Goal: Task Accomplishment & Management: Manage account settings

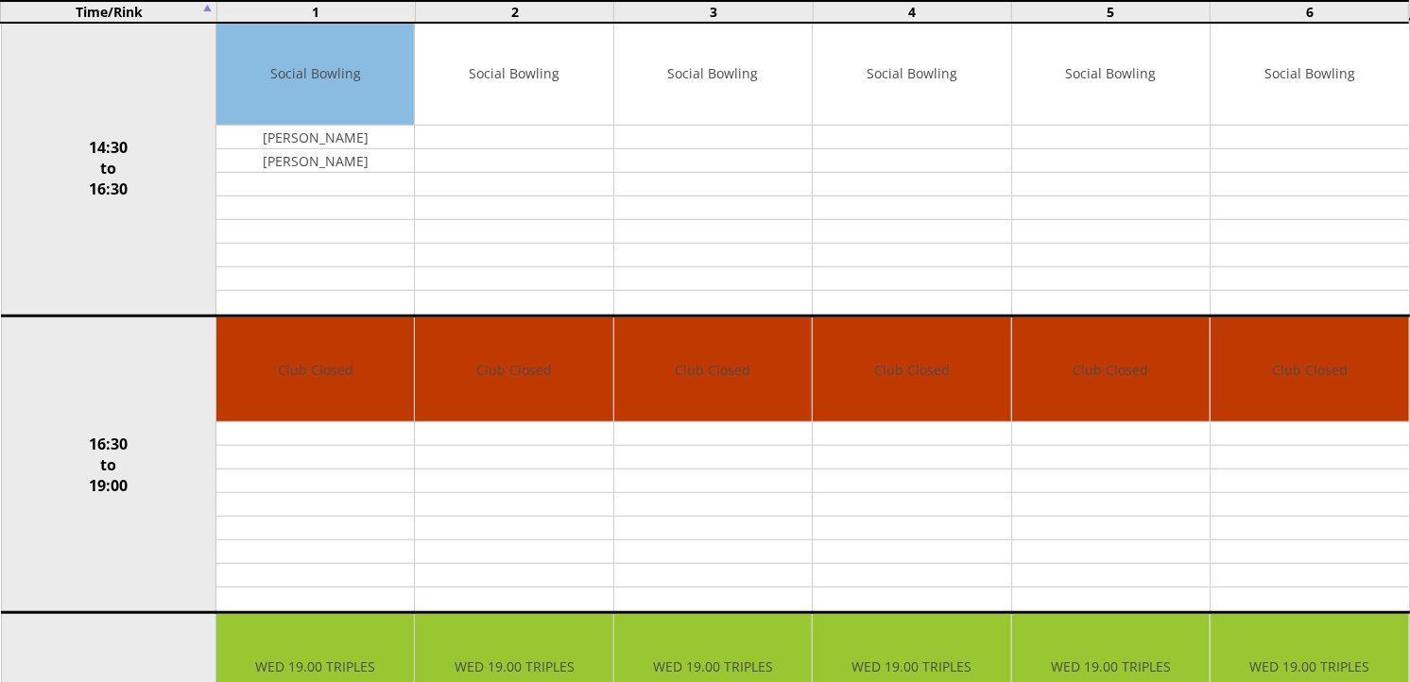
scroll to position [1155, 0]
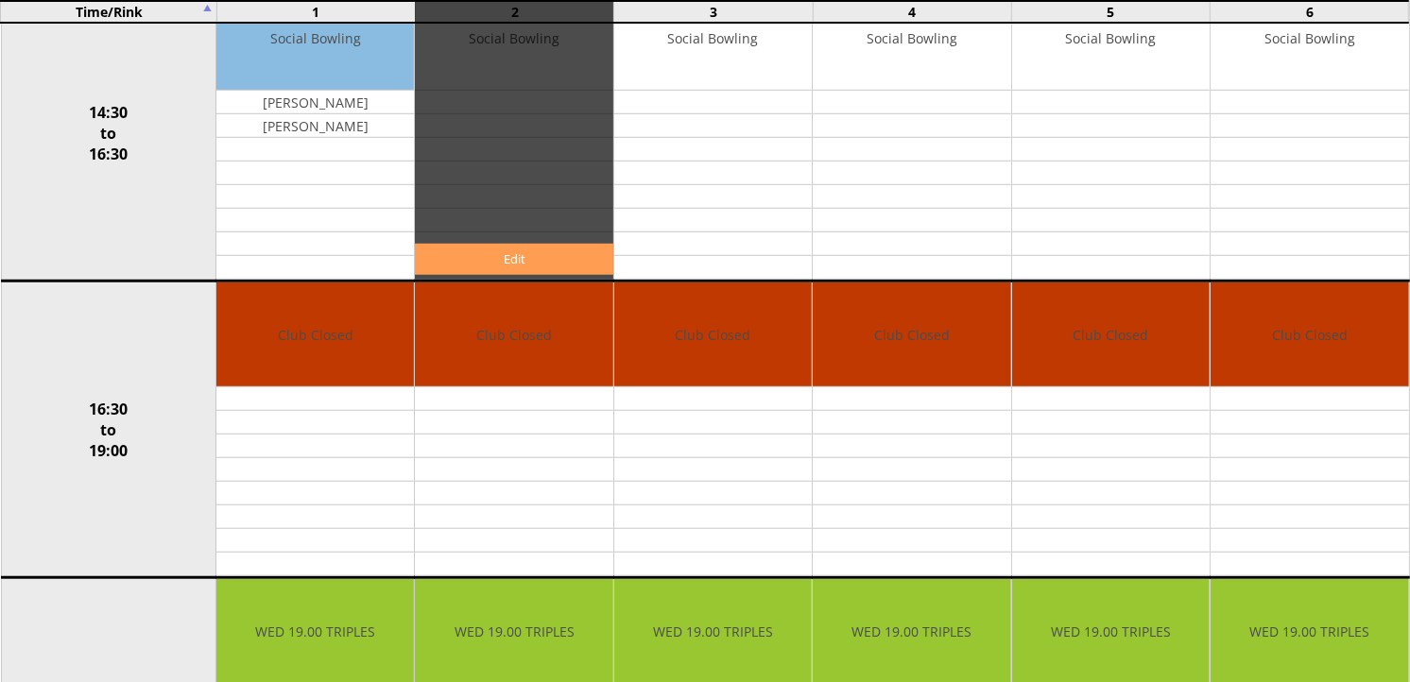
click at [507, 266] on link "Edit" at bounding box center [513, 259] width 197 height 31
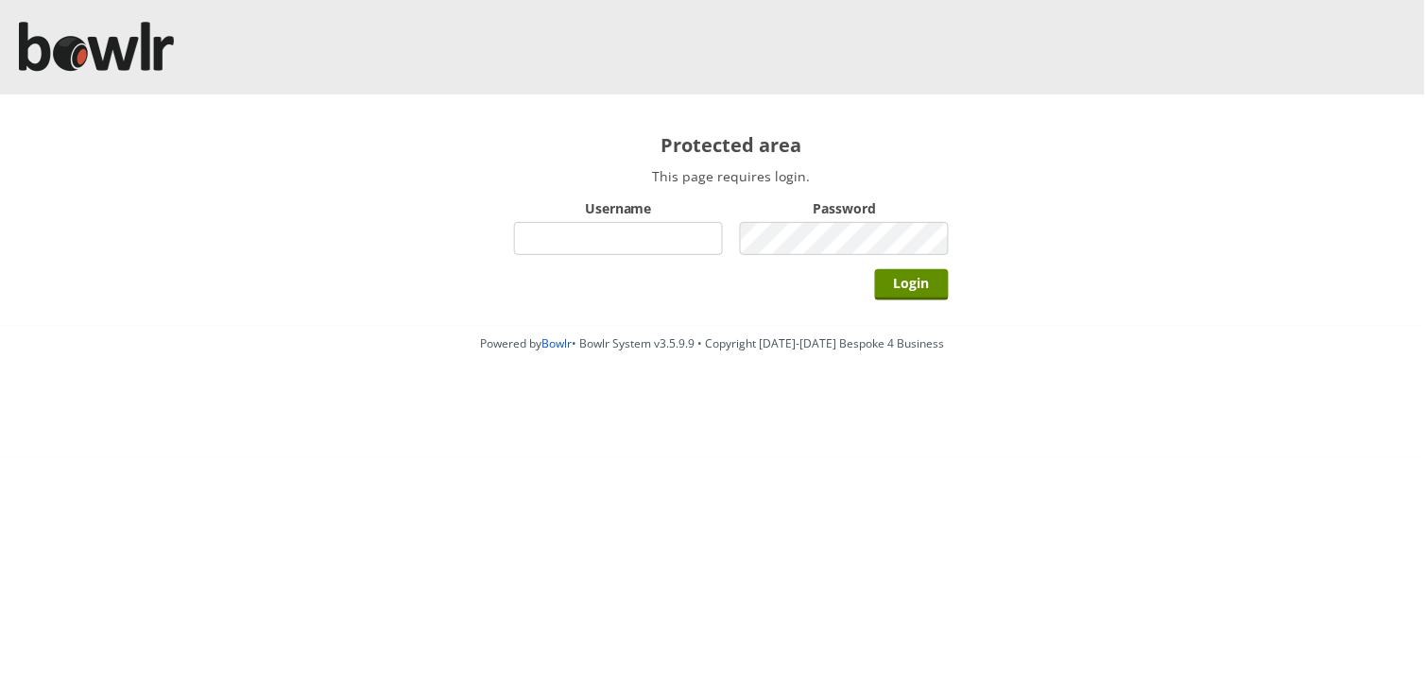
click at [556, 244] on input "Username" at bounding box center [618, 238] width 209 height 33
type input "Director"
click at [875, 269] on input "Login" at bounding box center [912, 284] width 74 height 31
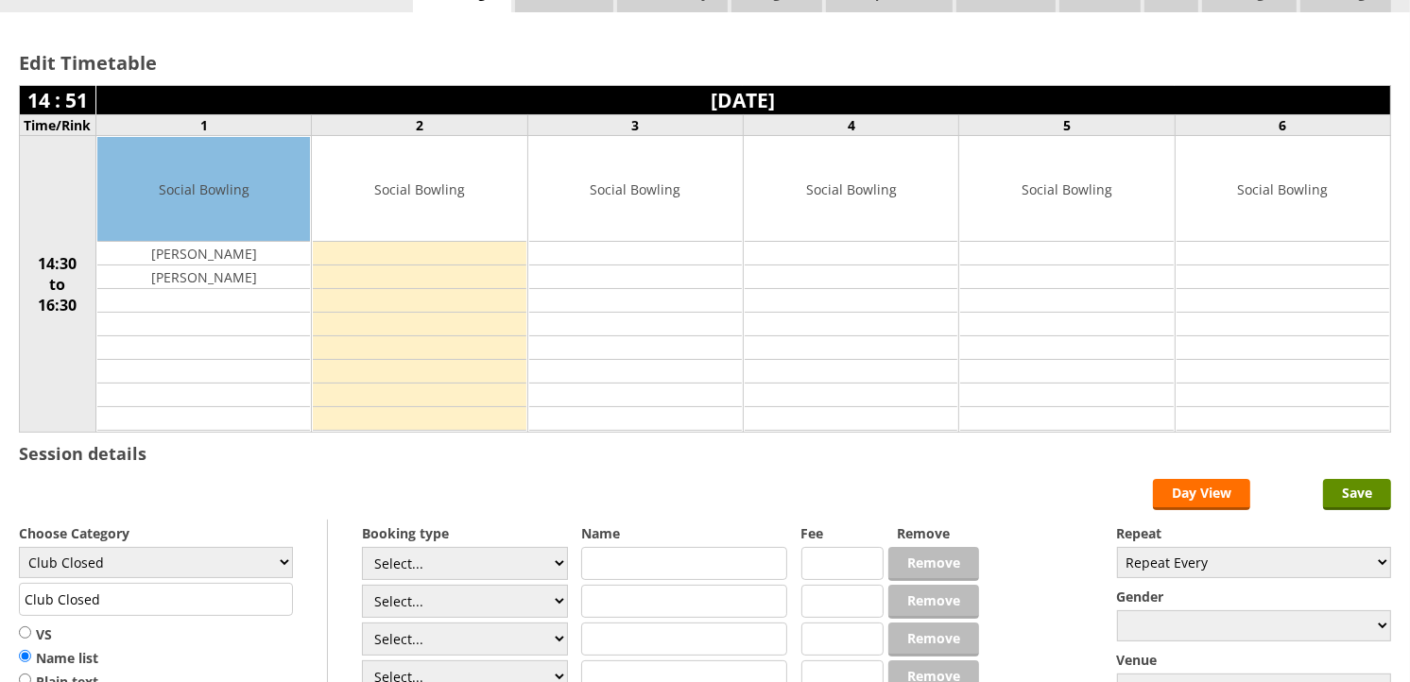
scroll to position [105, 0]
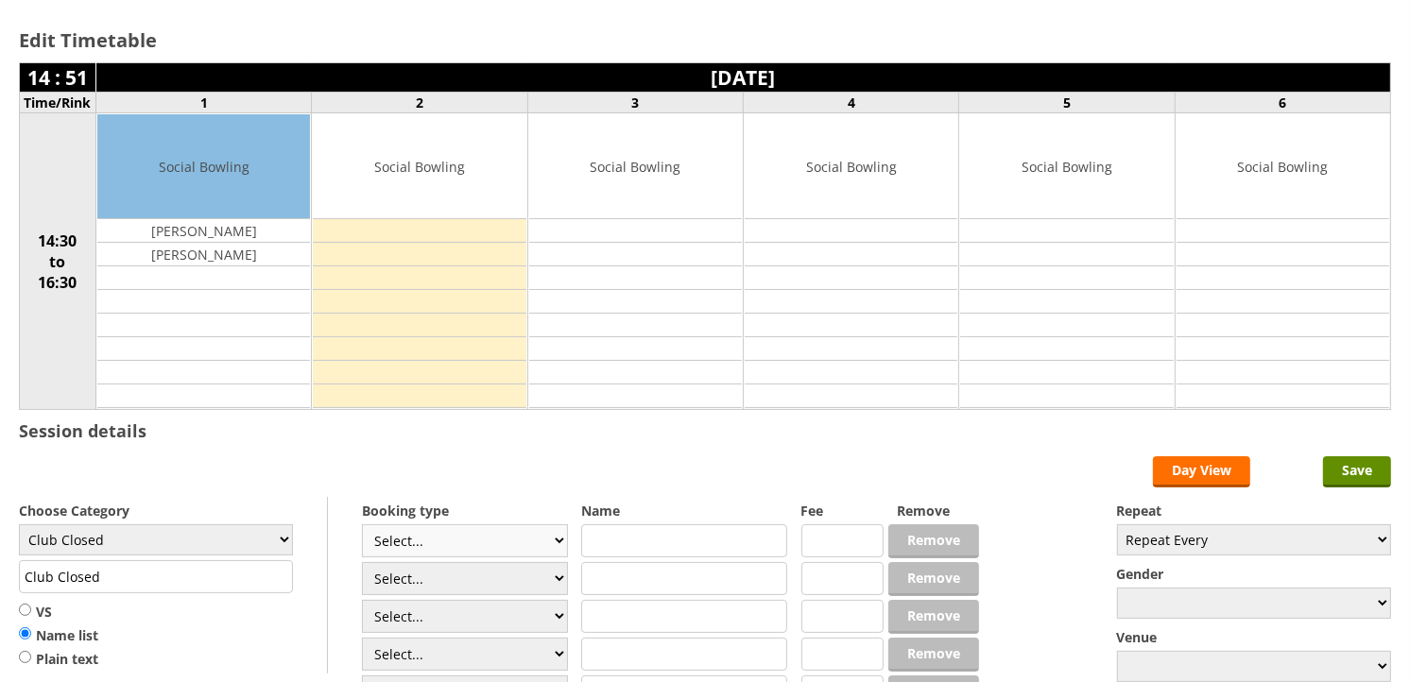
click at [558, 540] on select "Select... Club Competition (Member) Club Competition (Visitor) National (Member…" at bounding box center [465, 540] width 206 height 33
select select "1_54"
click at [362, 525] on select "Select... Club Competition (Member) Club Competition (Visitor) National (Member…" at bounding box center [465, 540] width 206 height 33
type input "3.0000"
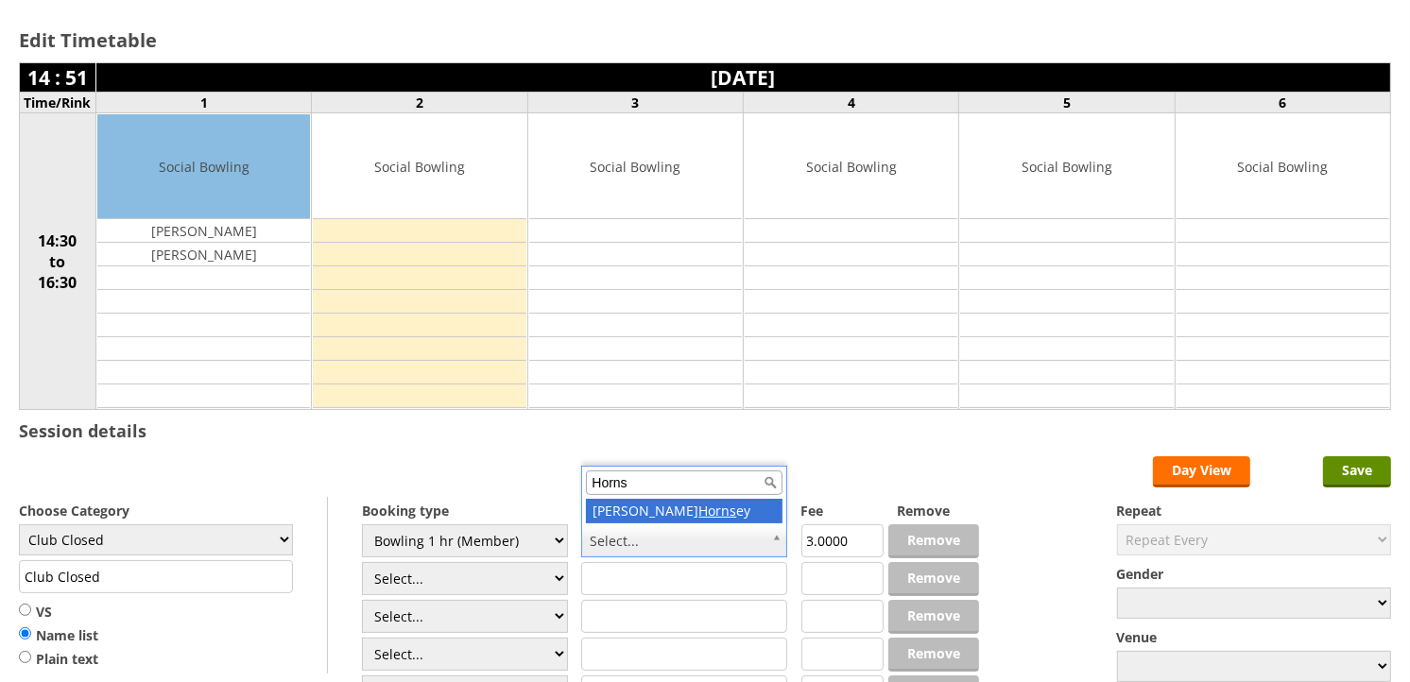
type input "Horns"
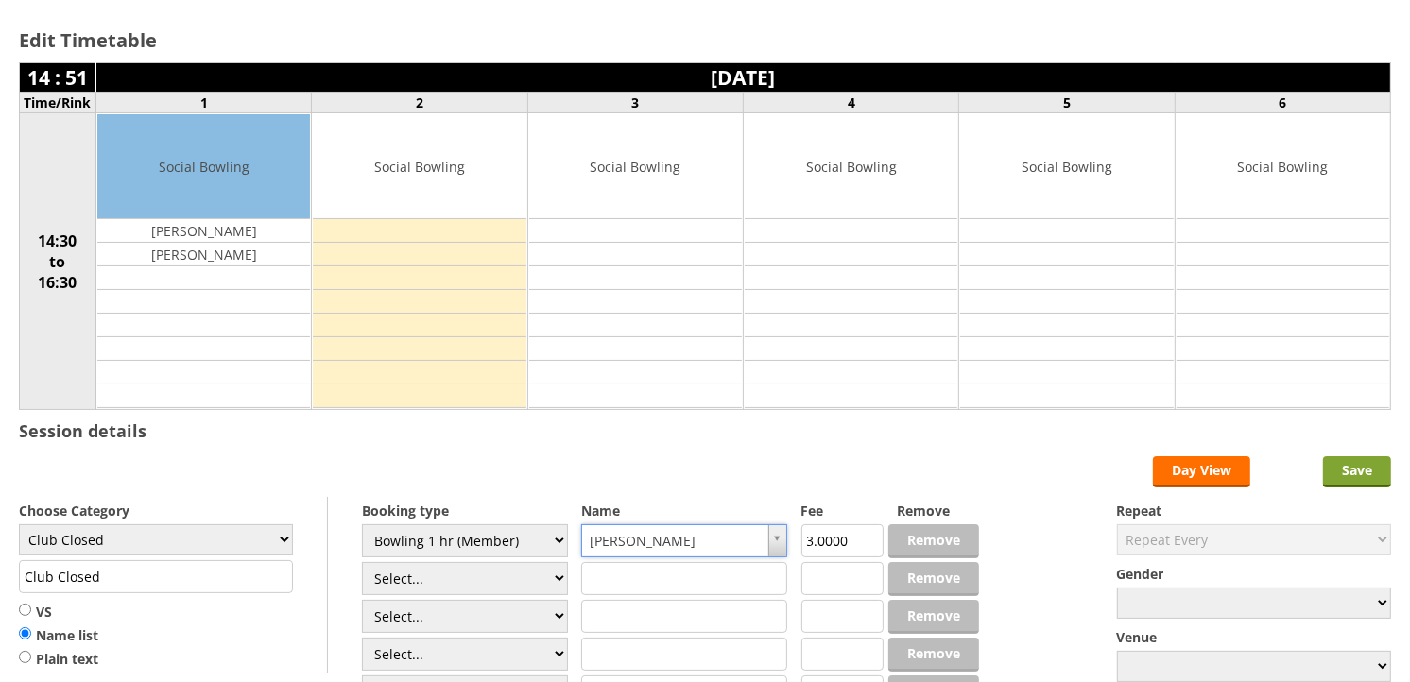
click at [1352, 474] on input "Save" at bounding box center [1357, 471] width 68 height 31
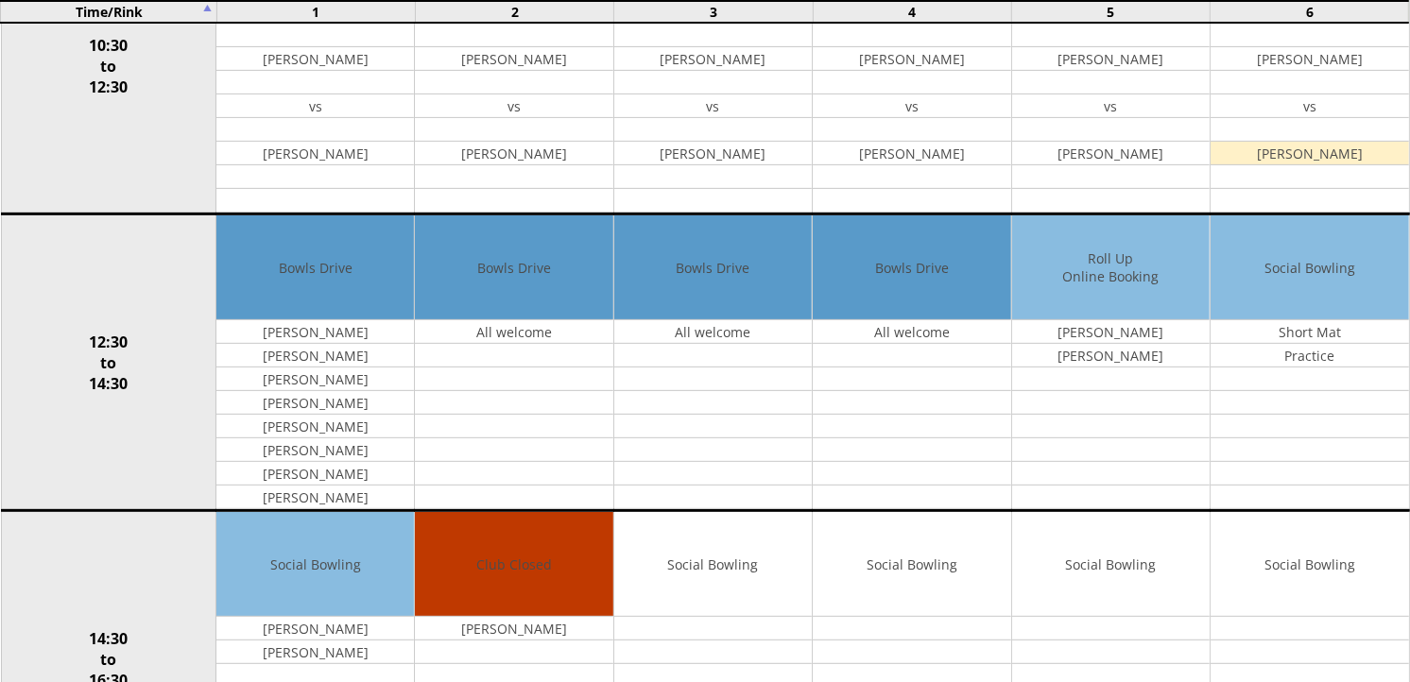
scroll to position [629, 0]
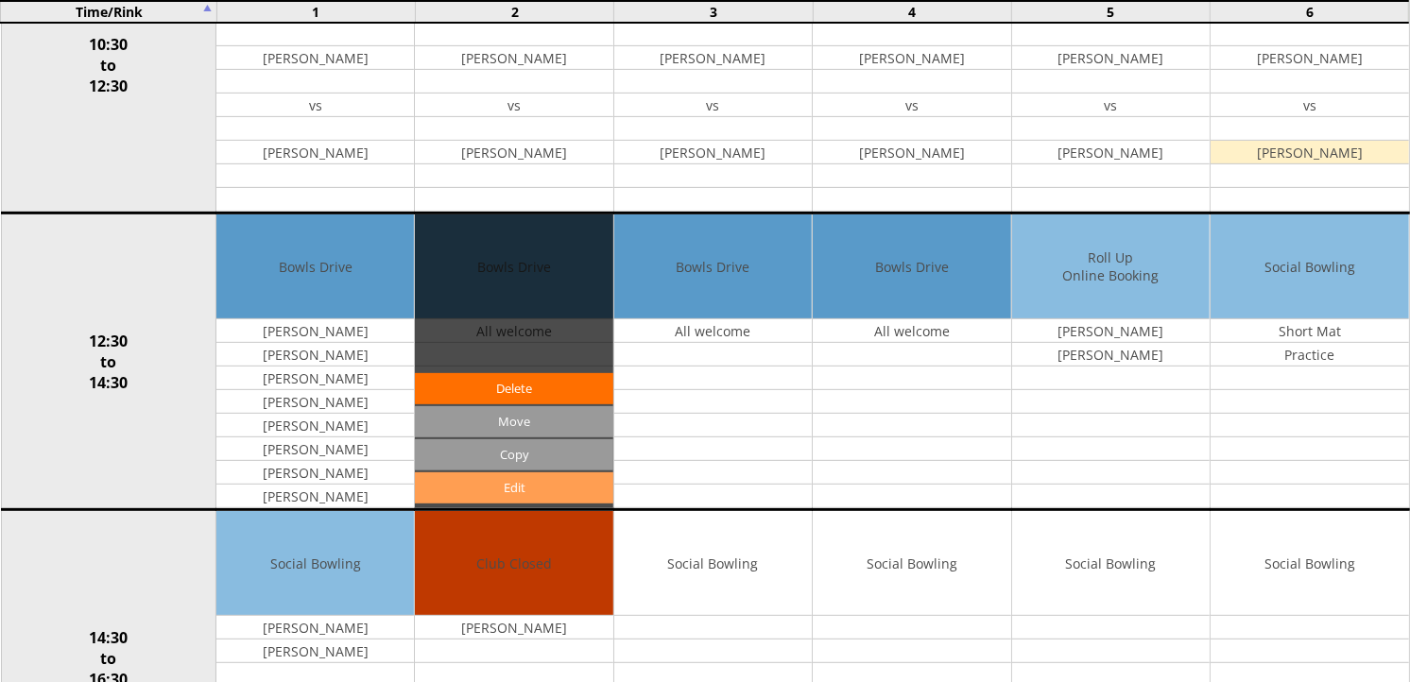
click at [514, 483] on link "Edit" at bounding box center [513, 487] width 197 height 31
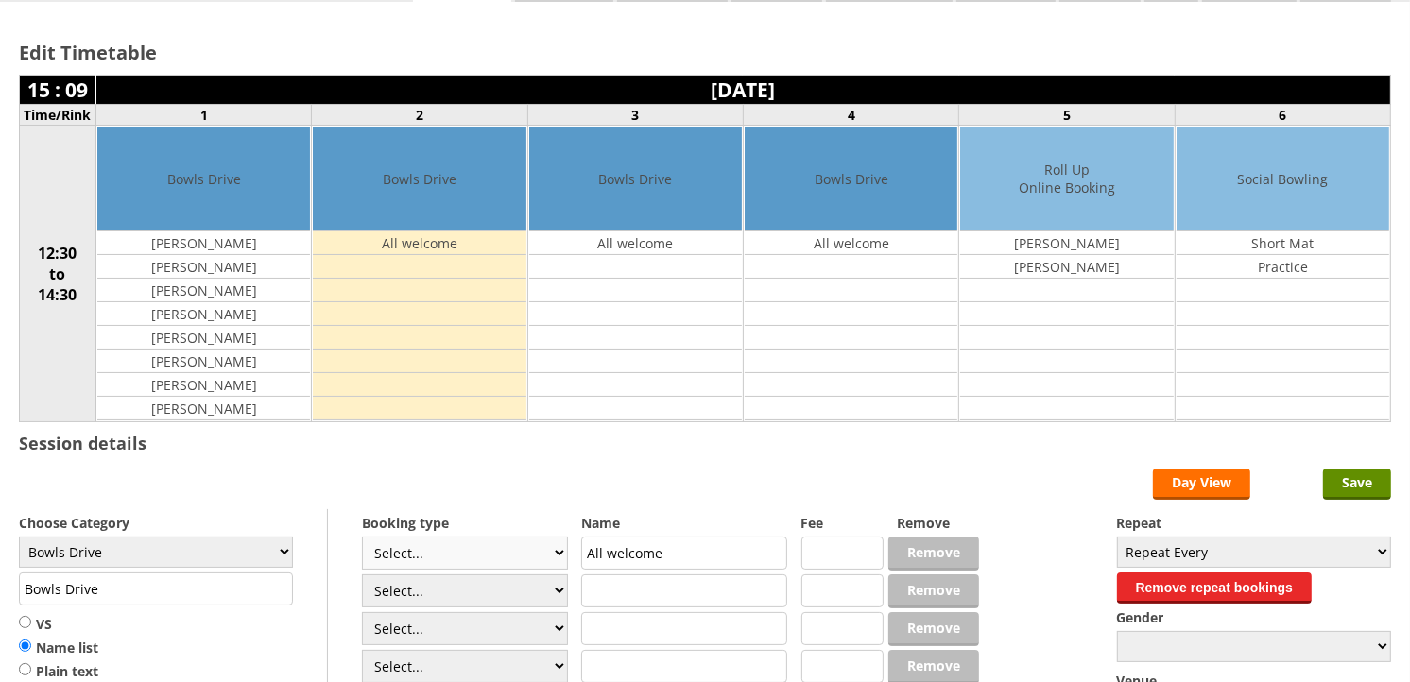
scroll to position [105, 0]
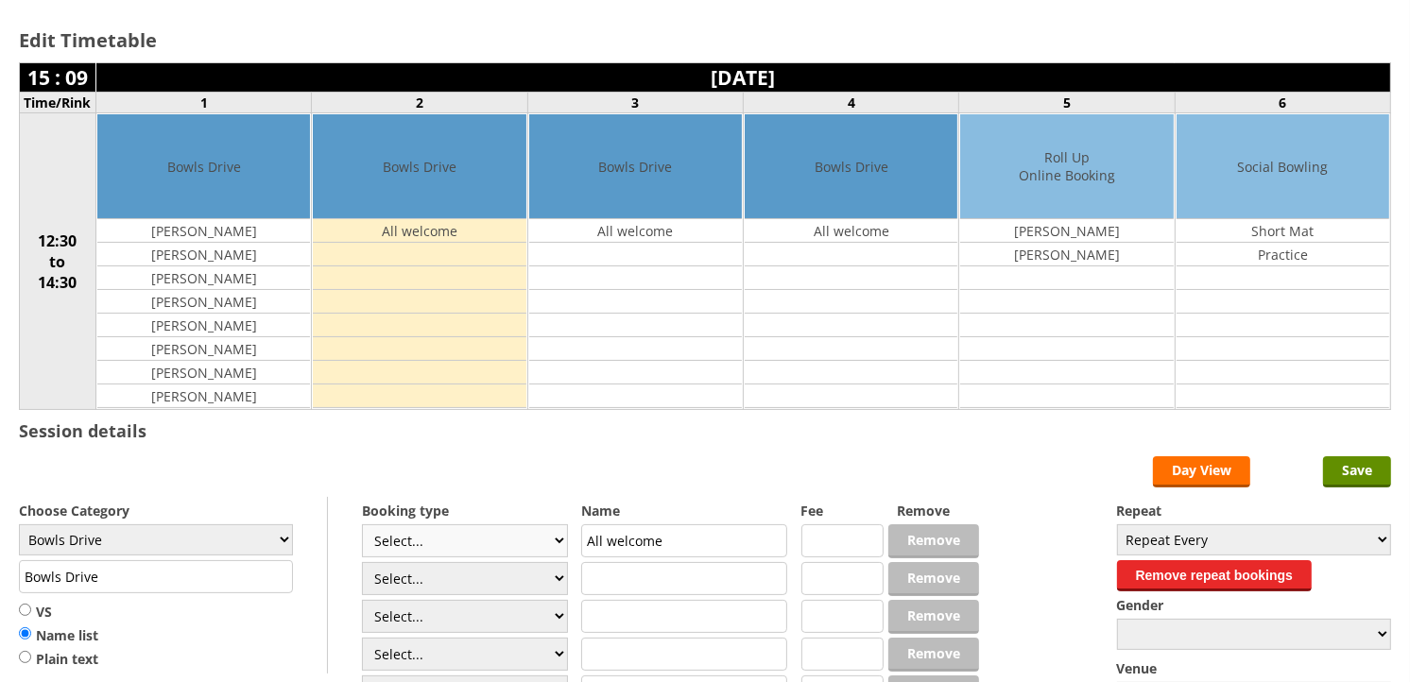
click at [557, 545] on select "Select... Club Competition (Member) Club Competition (Visitor) National (Member…" at bounding box center [465, 540] width 206 height 33
select select "1_50"
click at [362, 525] on select "Select... Club Competition (Member) Club Competition (Visitor) National (Member…" at bounding box center [465, 540] width 206 height 33
type input "5.0000"
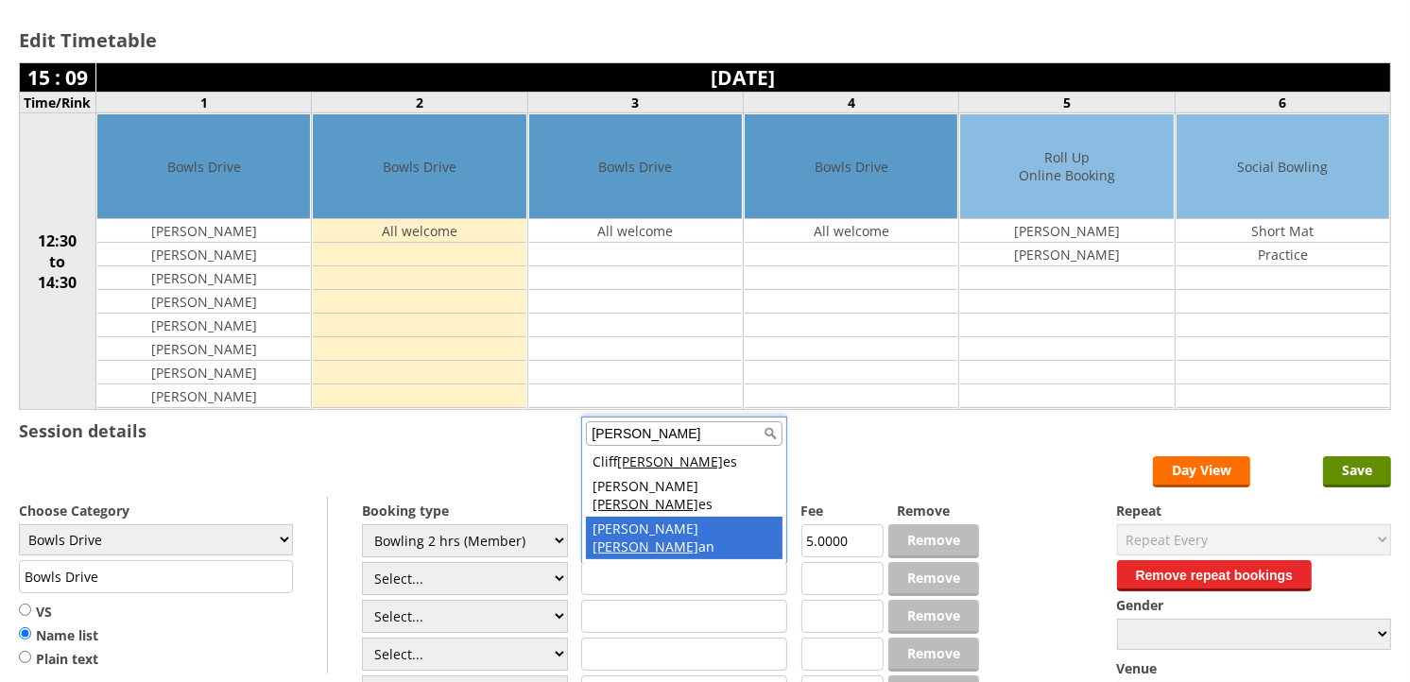
type input "Holm"
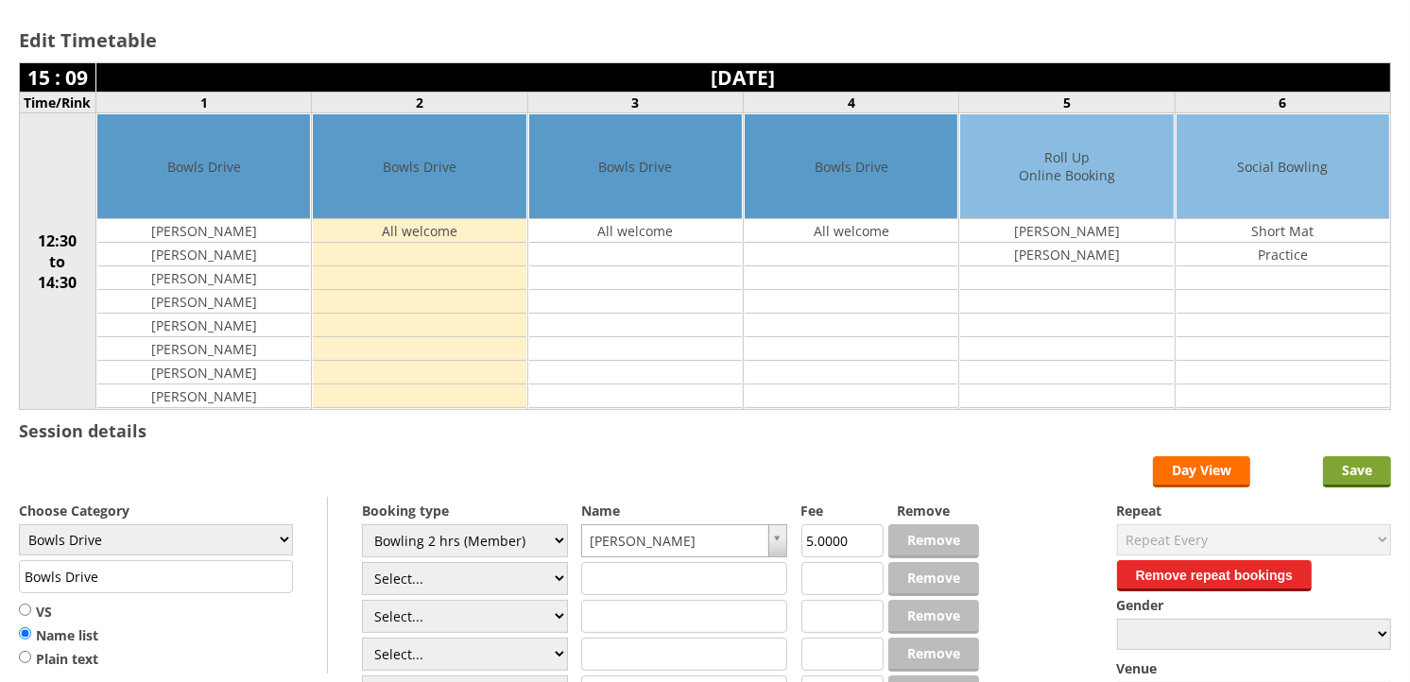
click at [1329, 474] on input "Save" at bounding box center [1357, 471] width 68 height 31
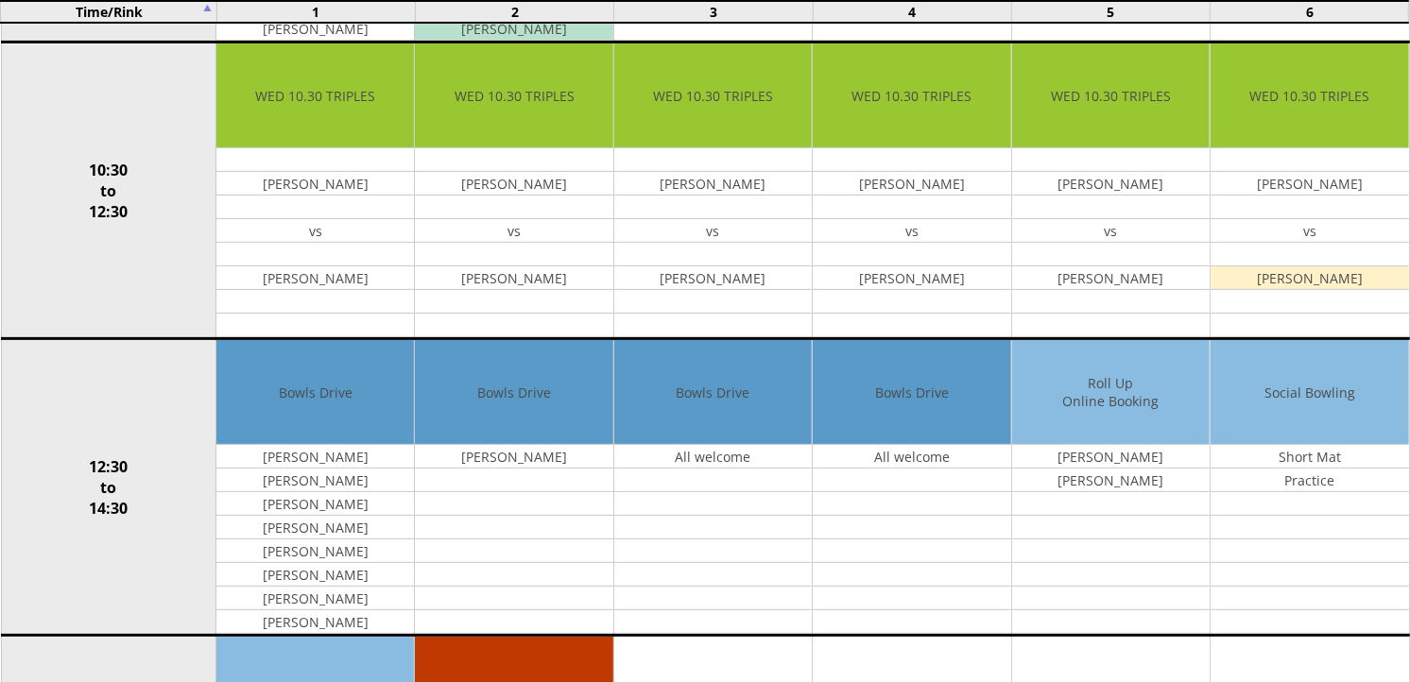
scroll to position [524, 0]
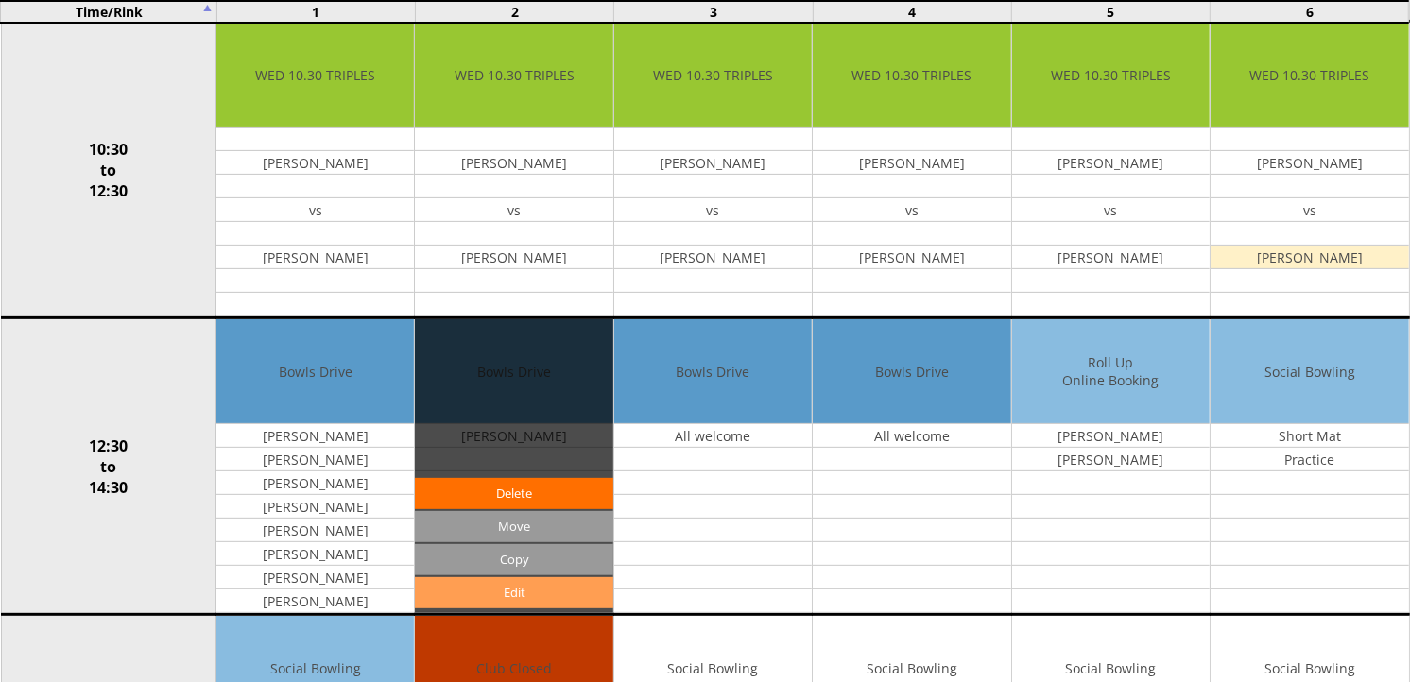
click at [530, 602] on link "Edit" at bounding box center [513, 592] width 197 height 31
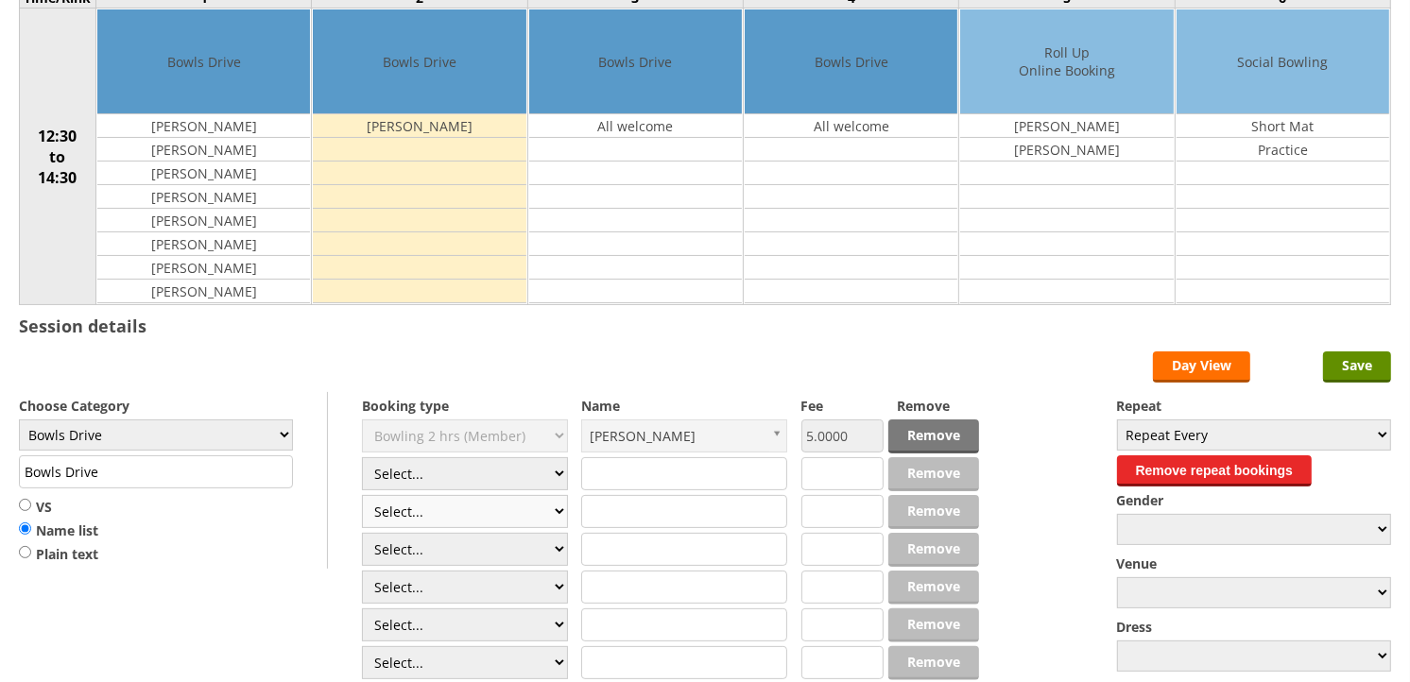
scroll to position [210, 0]
click at [556, 483] on select "Select... Club Competition (Member) Club Competition (Visitor) National (Member…" at bounding box center [465, 473] width 206 height 33
select select "1_50"
click at [362, 458] on select "Select... Club Competition (Member) Club Competition (Visitor) National (Member…" at bounding box center [465, 473] width 206 height 33
type input "5.0000"
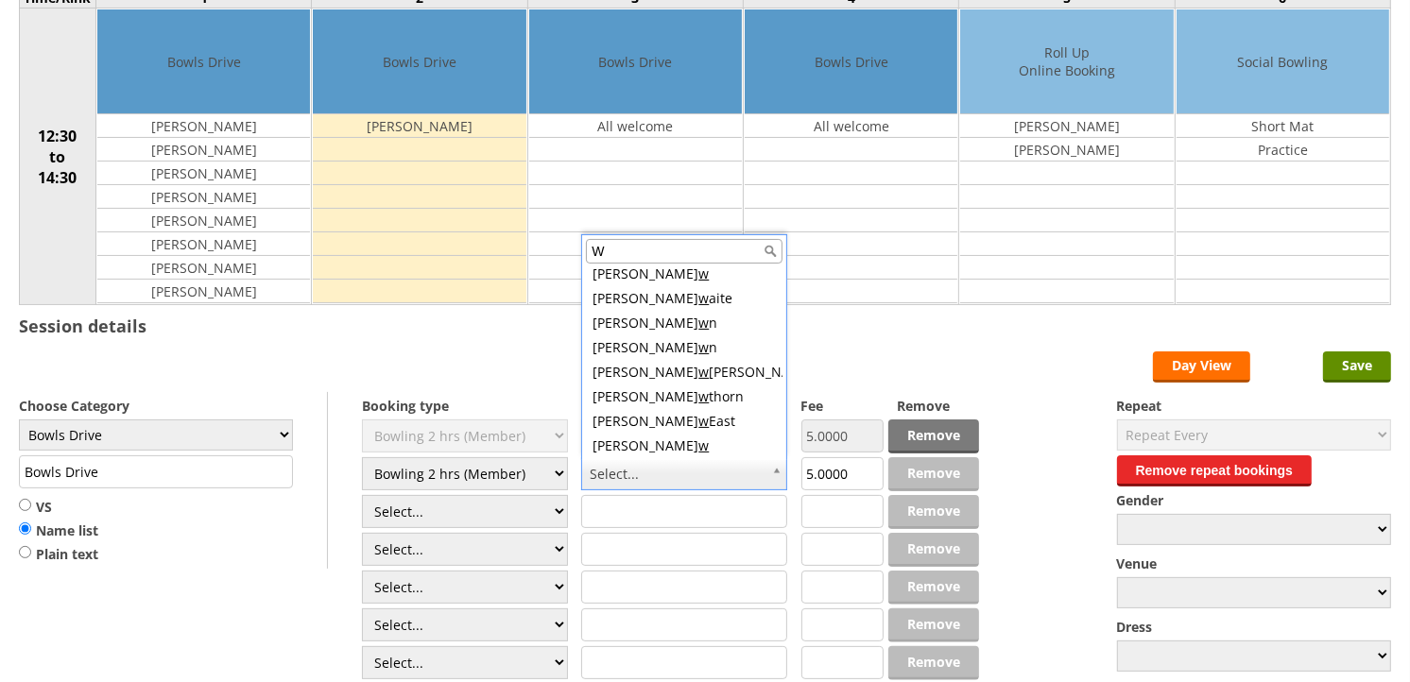
scroll to position [0, 0]
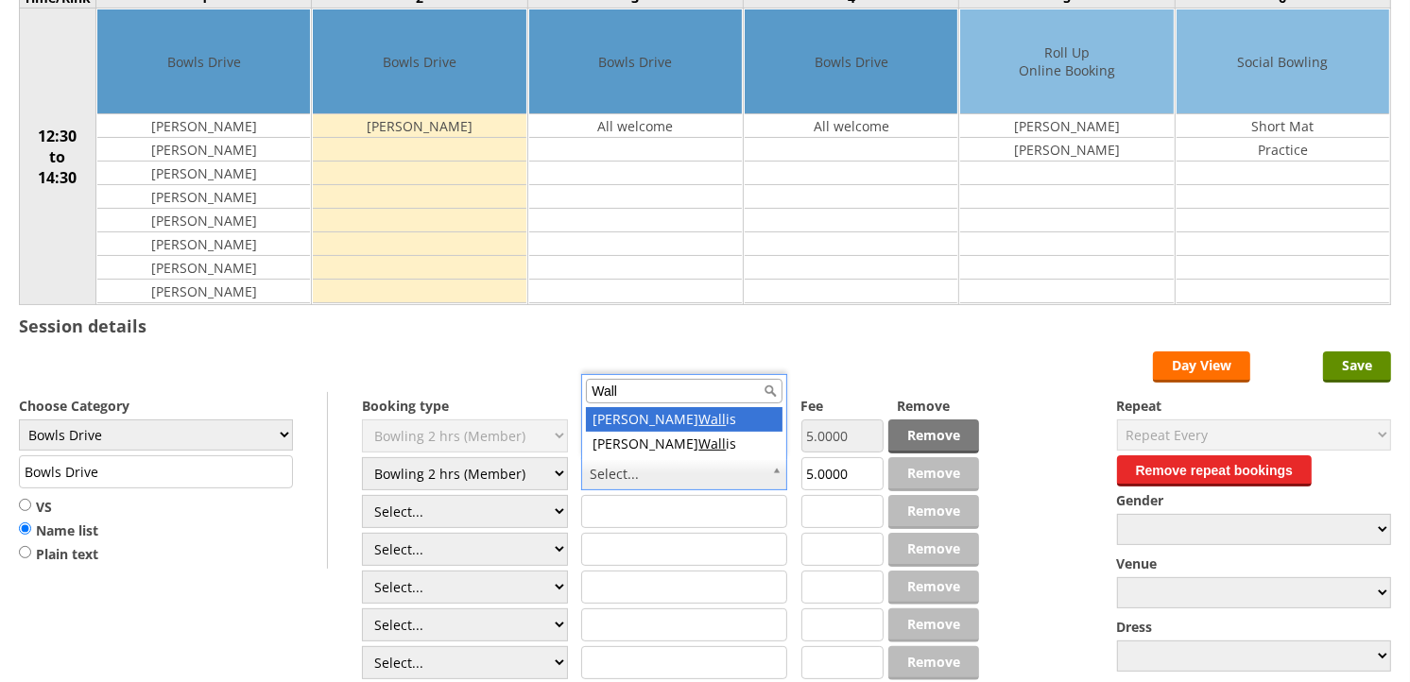
type input "Wall"
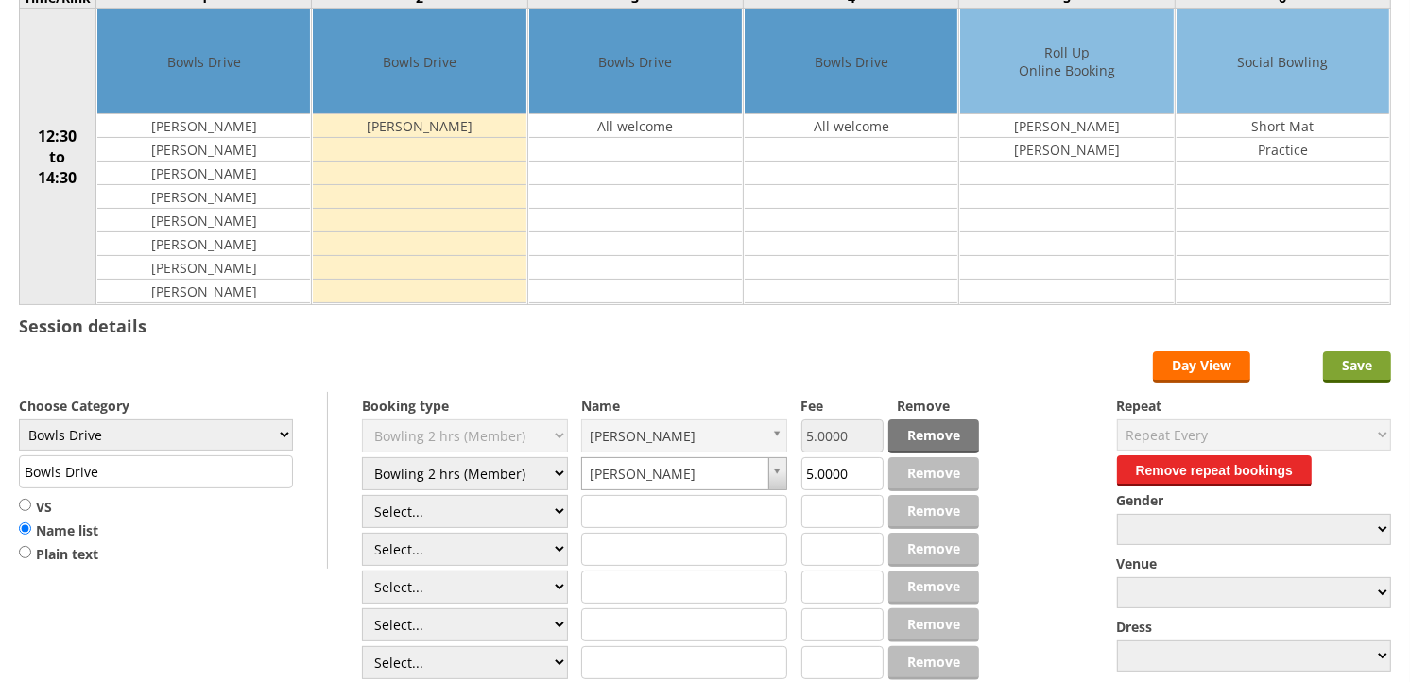
click at [1344, 370] on input "Save" at bounding box center [1357, 366] width 68 height 31
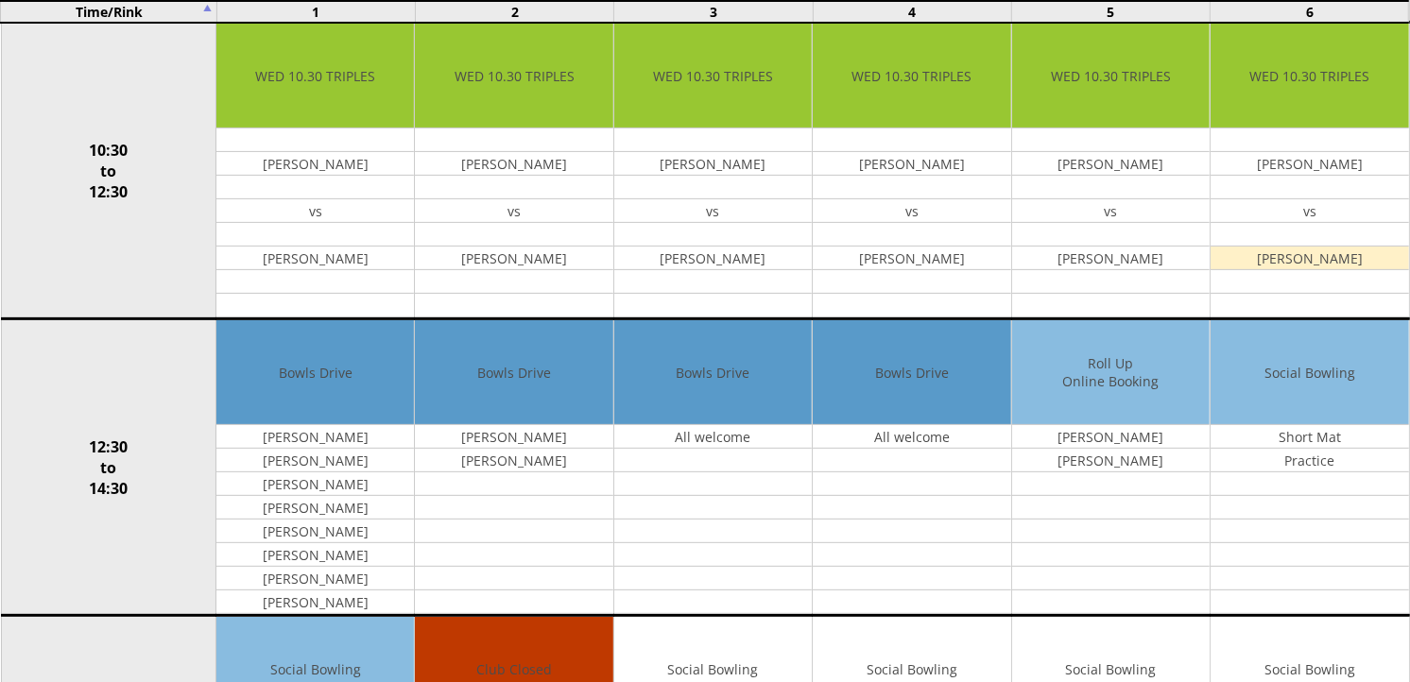
scroll to position [524, 0]
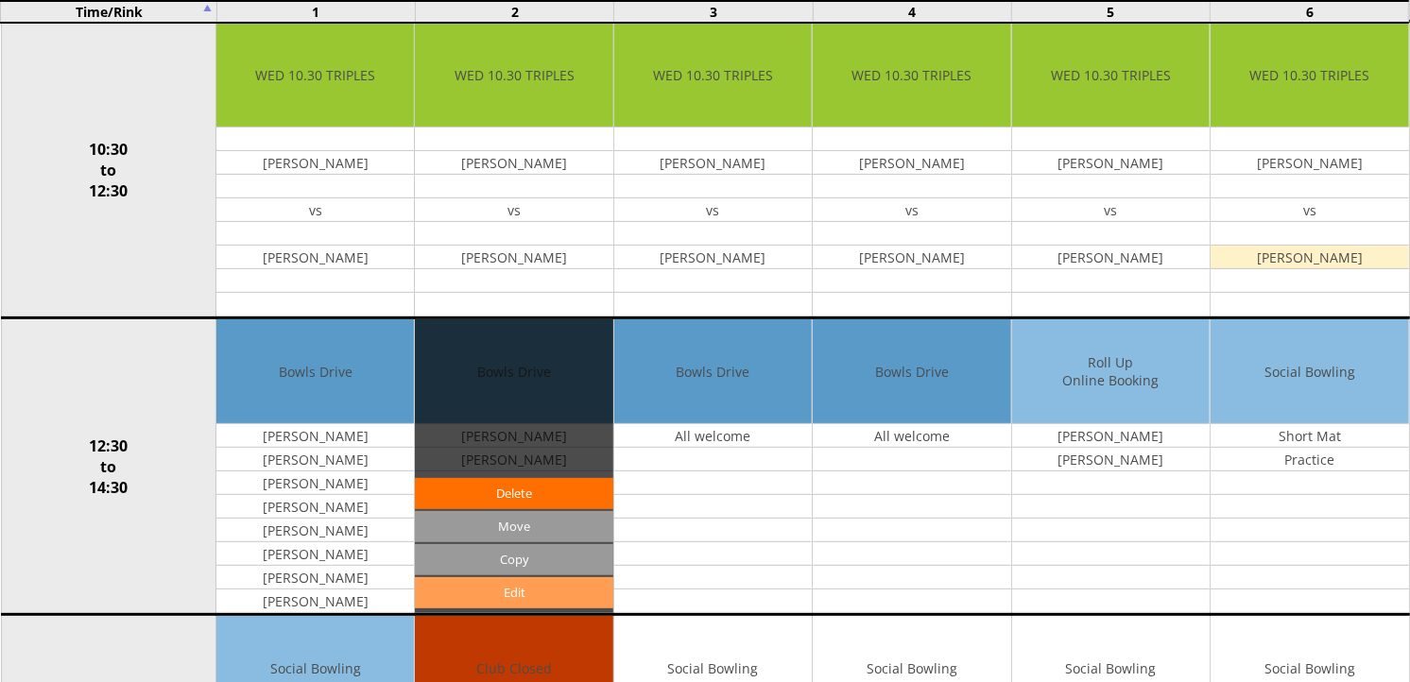
click at [514, 591] on link "Edit" at bounding box center [513, 592] width 197 height 31
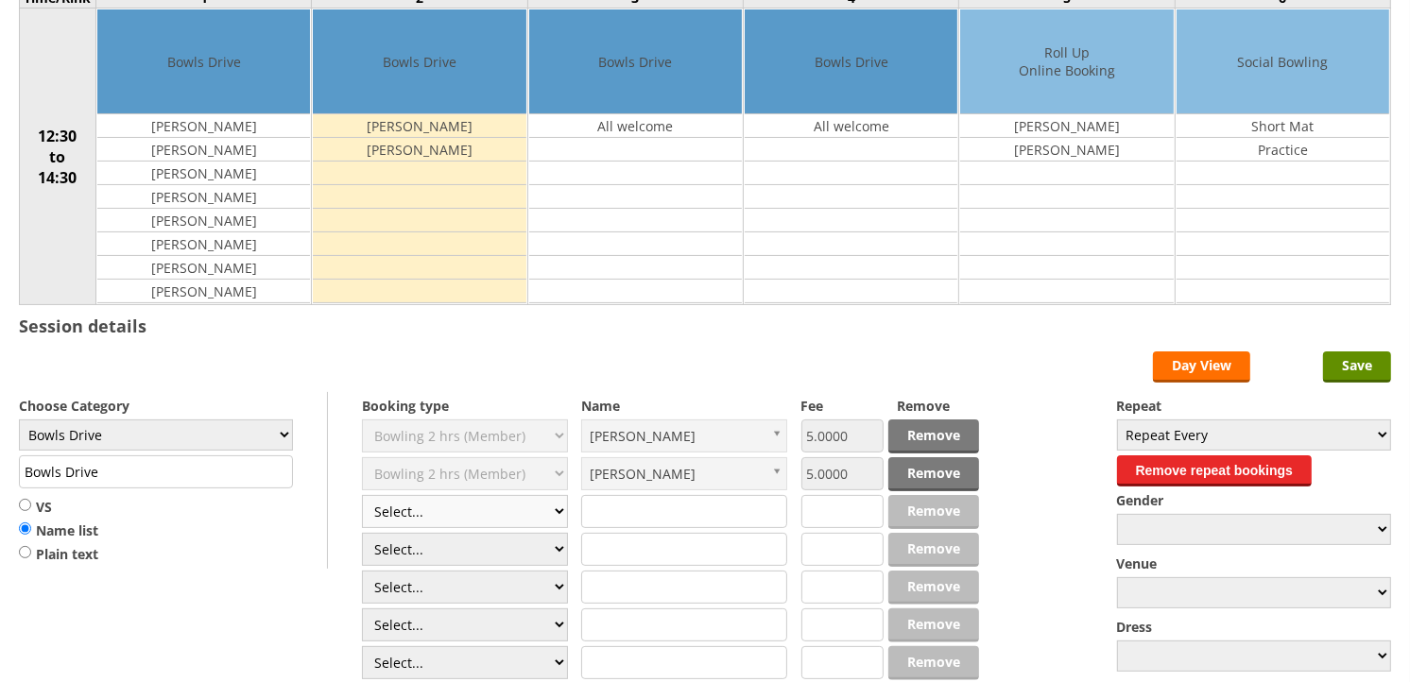
scroll to position [210, 0]
click at [559, 516] on select "Select... Club Competition (Member) Club Competition (Visitor) National (Member…" at bounding box center [465, 511] width 206 height 33
select select "1_50"
click at [362, 496] on select "Select... Club Competition (Member) Club Competition (Visitor) National (Member…" at bounding box center [465, 511] width 206 height 33
type input "5.0000"
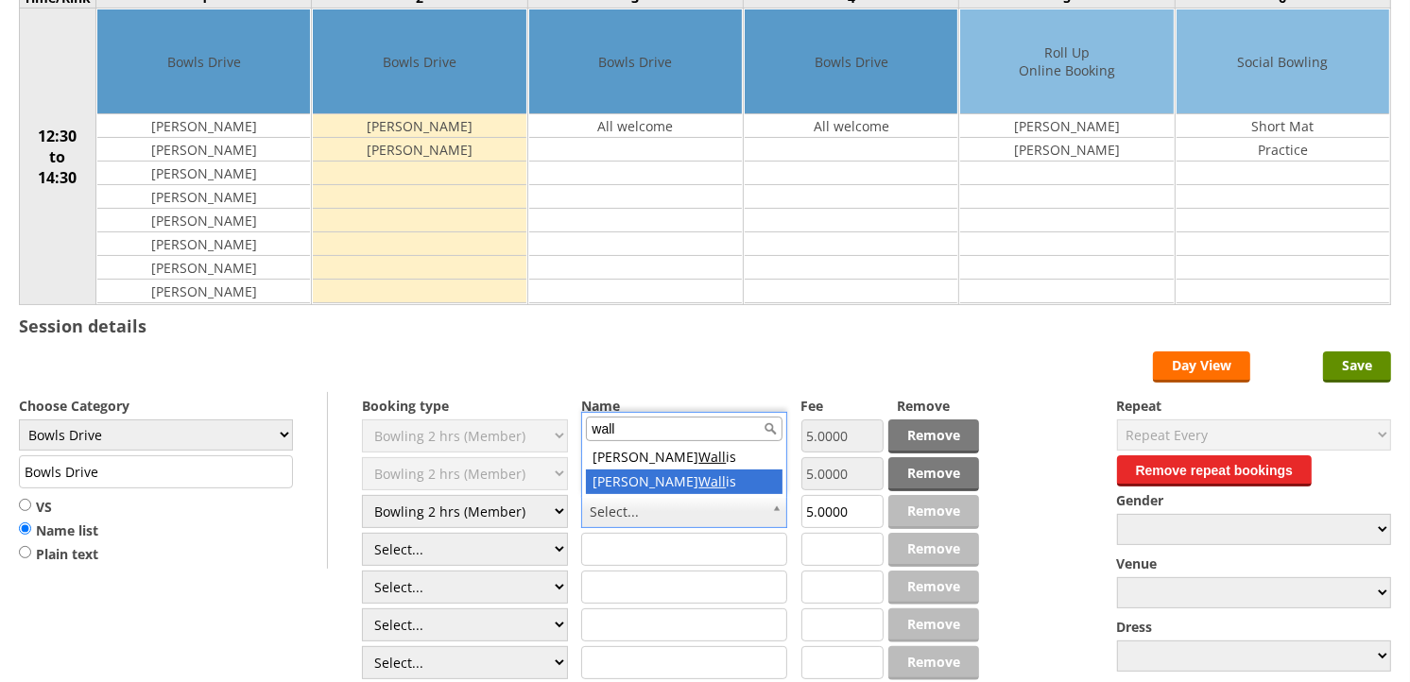
type input "wall"
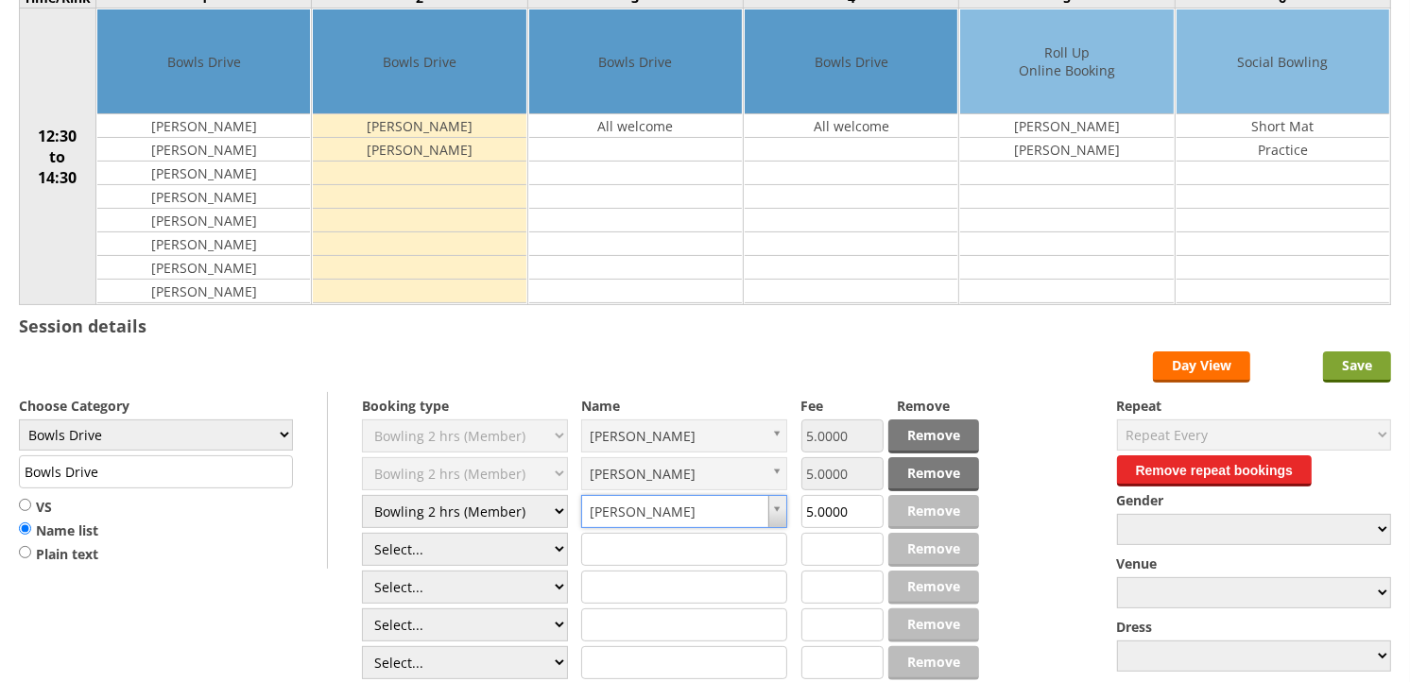
click at [1354, 366] on input "Save" at bounding box center [1357, 366] width 68 height 31
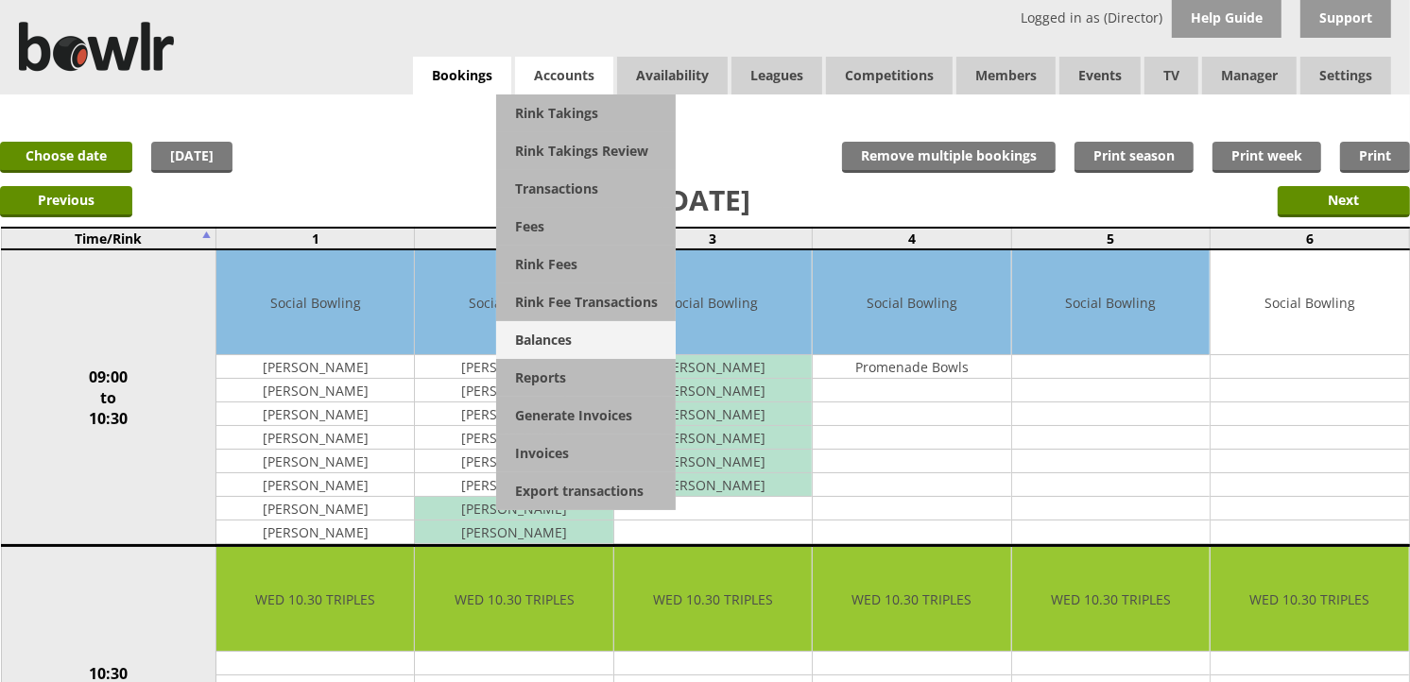
click at [556, 340] on link "Balances" at bounding box center [586, 340] width 180 height 38
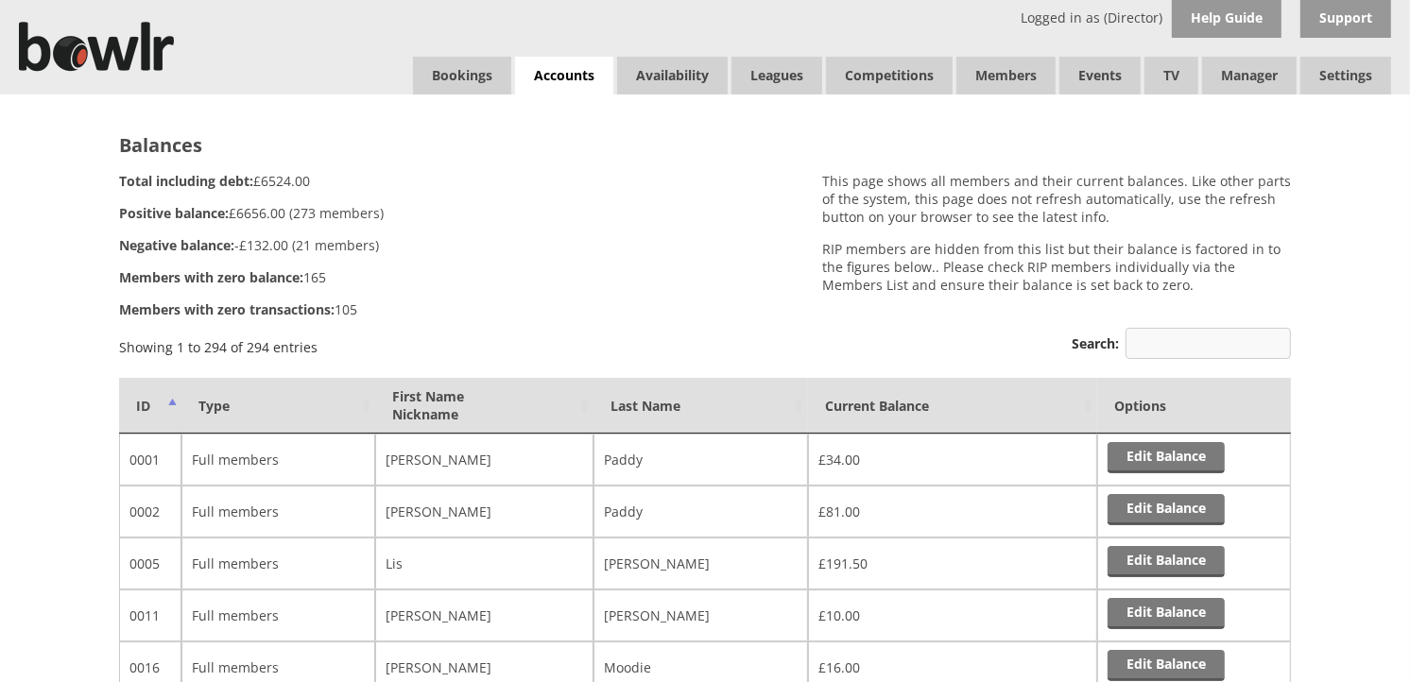
click at [1165, 345] on input "Search:" at bounding box center [1207, 343] width 165 height 31
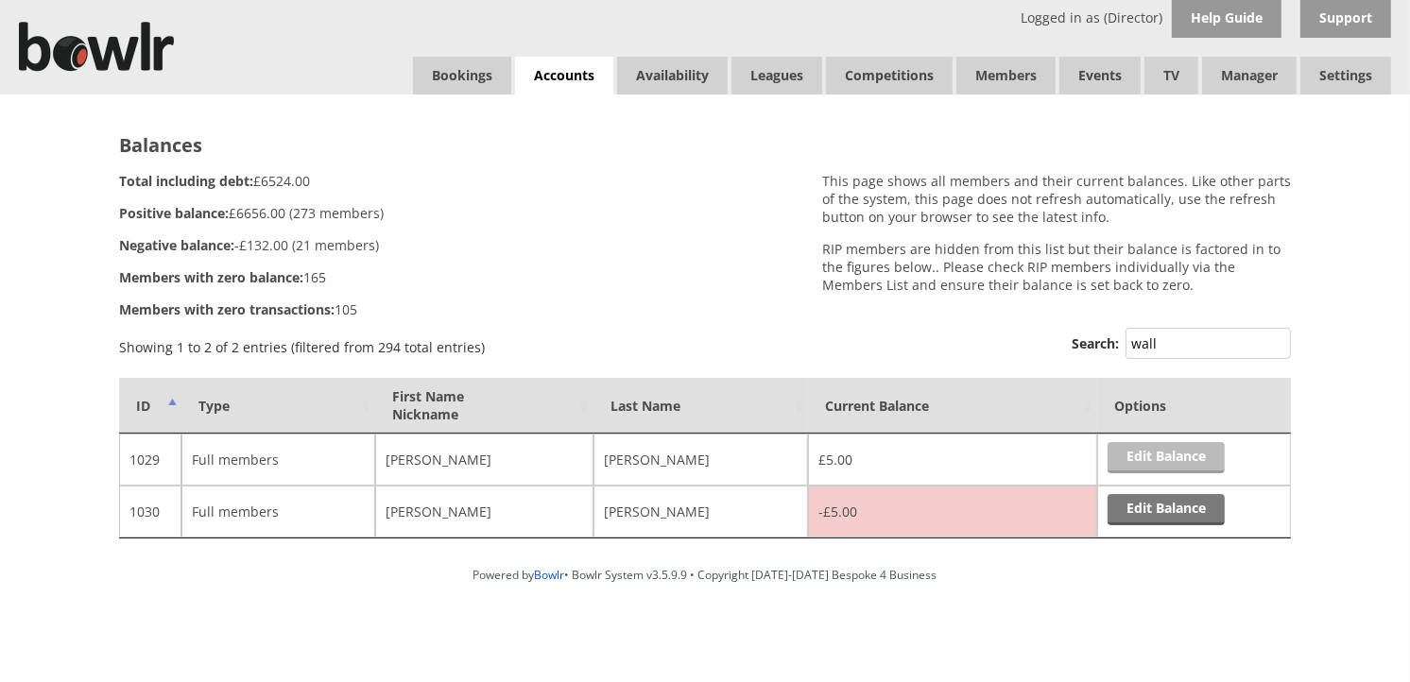
type input "wall"
click at [1144, 455] on link "Edit Balance" at bounding box center [1165, 457] width 117 height 31
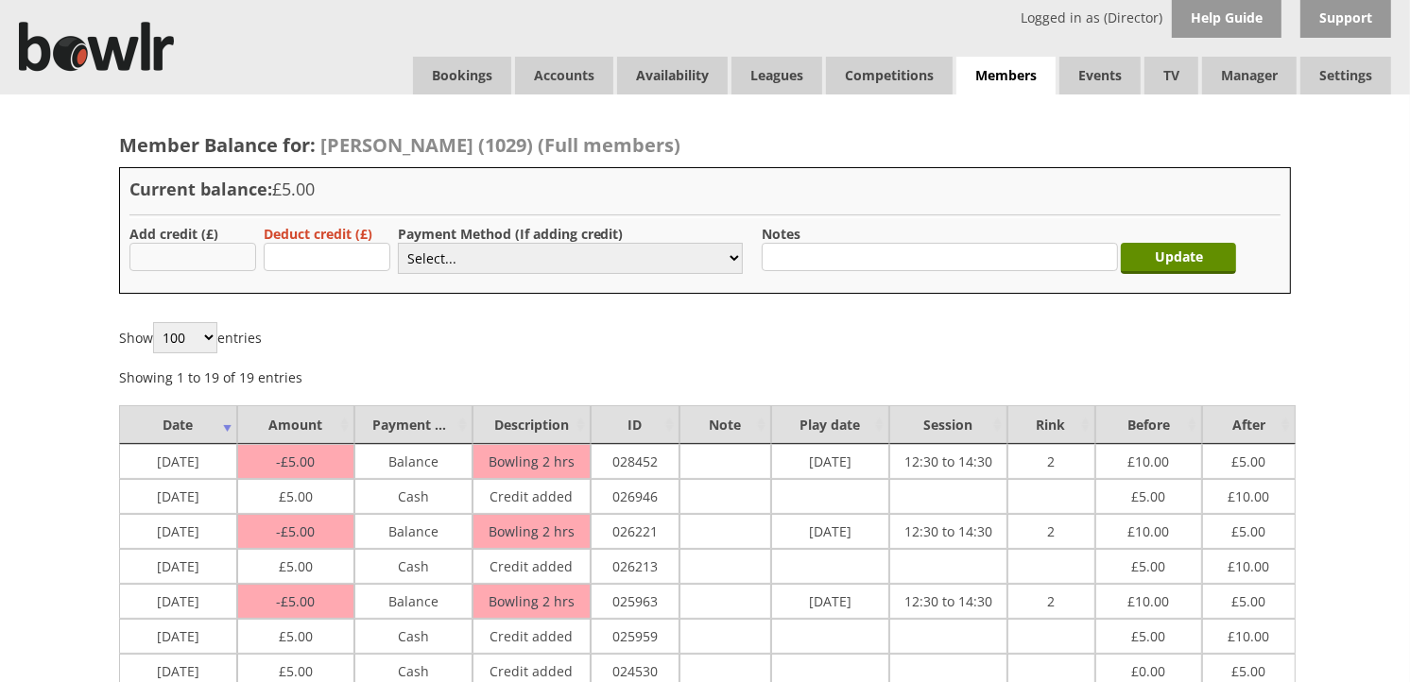
click at [223, 258] on input "text" at bounding box center [192, 257] width 127 height 28
type input "5.00"
click at [731, 256] on select "Select... Cash Card Cheque Bank Transfer Other Member Card Gift Voucher Balance" at bounding box center [570, 258] width 345 height 31
select select "1"
click at [398, 243] on select "Select... Cash Card Cheque Bank Transfer Other Member Card Gift Voucher Balance" at bounding box center [570, 258] width 345 height 31
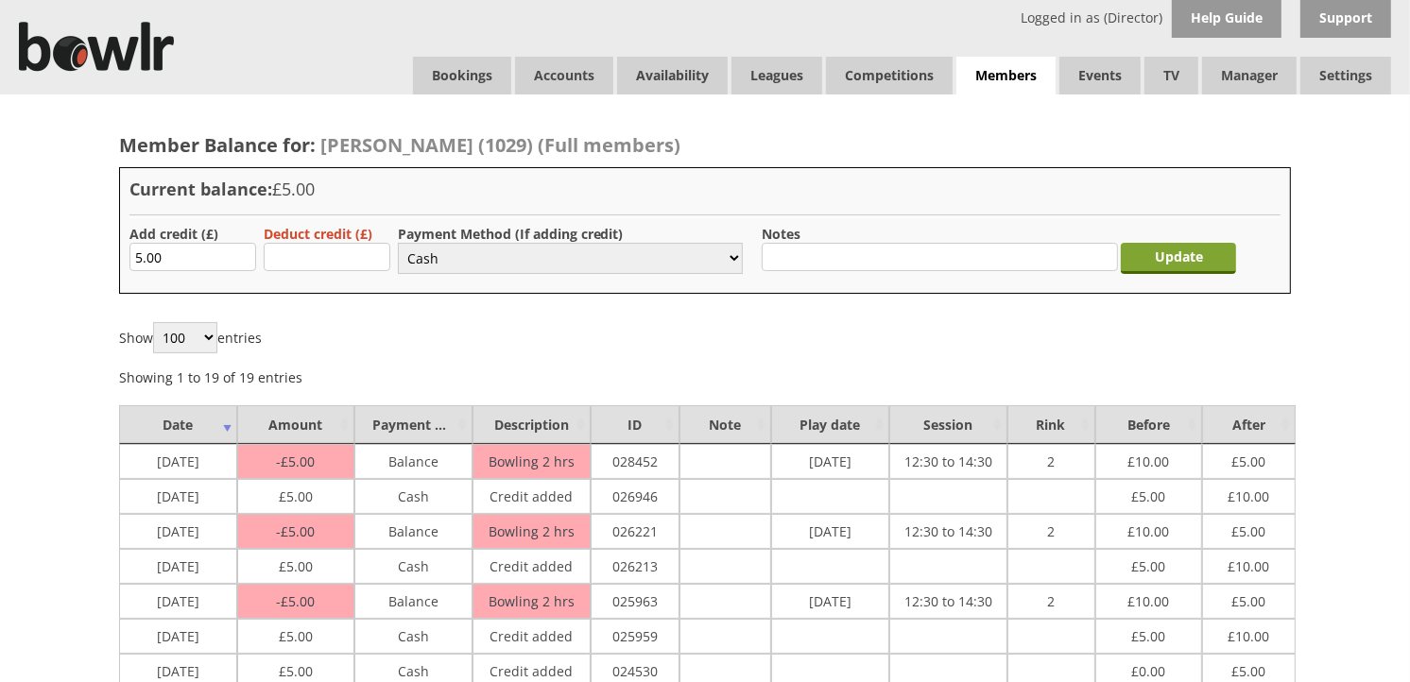
click at [1173, 266] on input "Update" at bounding box center [1178, 258] width 115 height 31
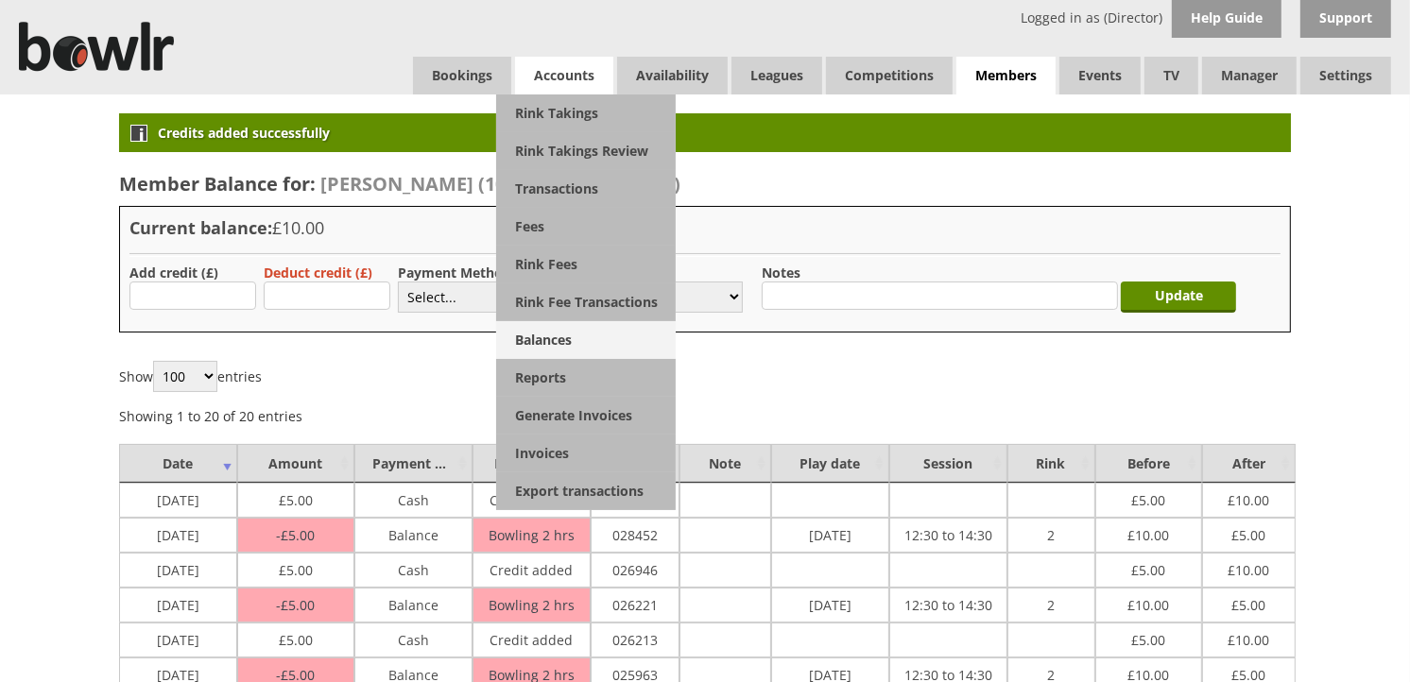
click at [543, 336] on link "Balances" at bounding box center [586, 340] width 180 height 38
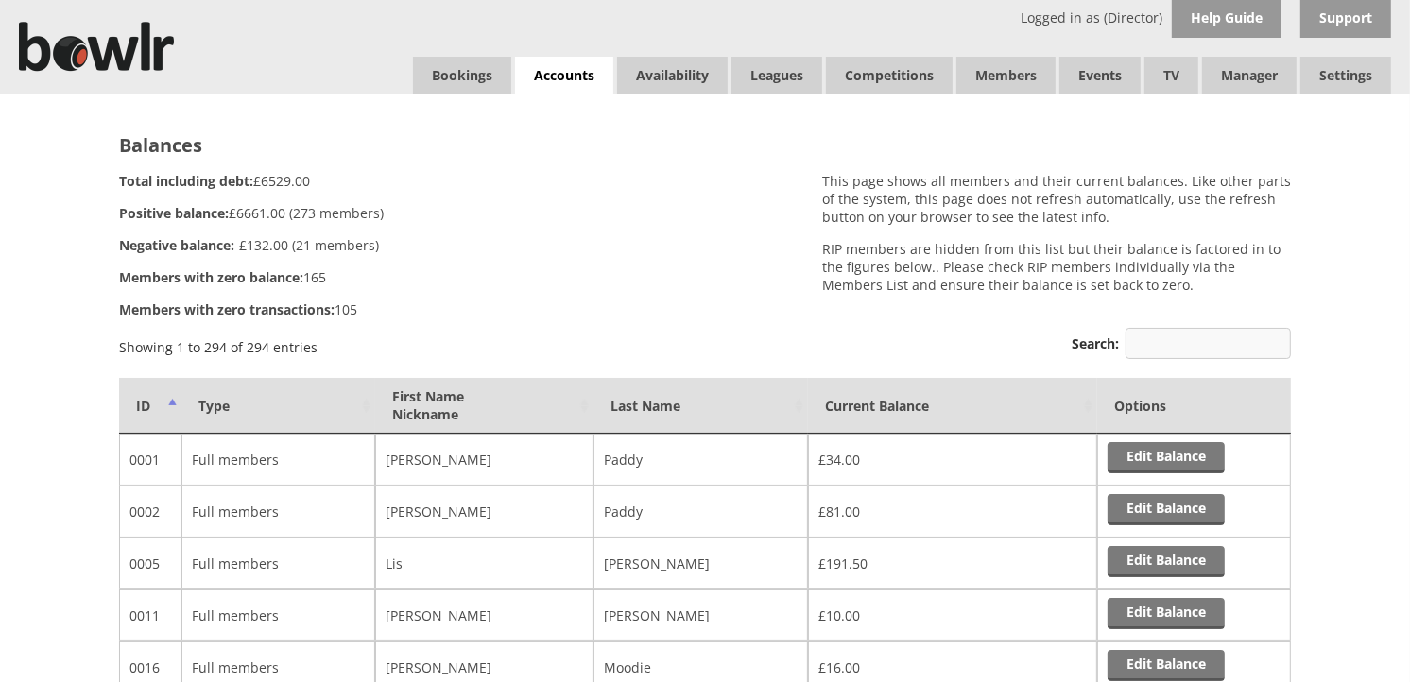
click at [1148, 343] on input "Search:" at bounding box center [1207, 343] width 165 height 31
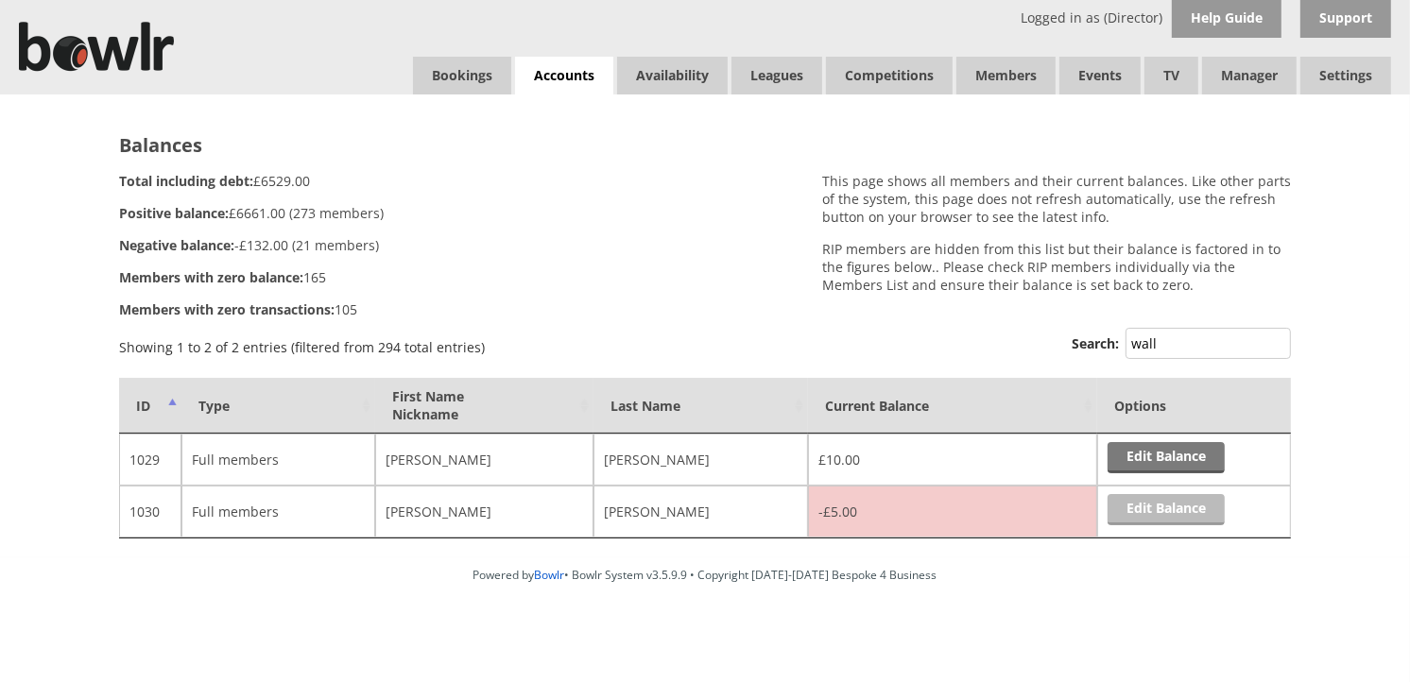
type input "wall"
click at [1132, 505] on link "Edit Balance" at bounding box center [1165, 509] width 117 height 31
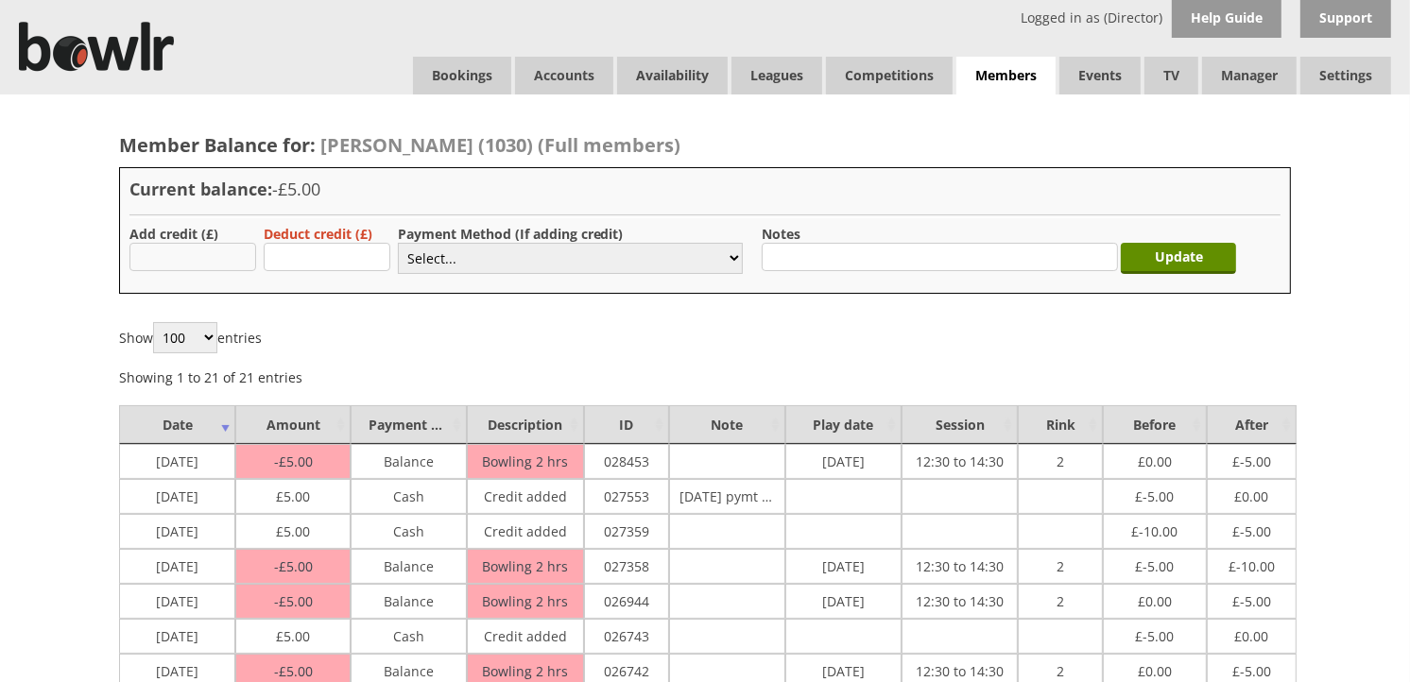
click at [229, 255] on input "text" at bounding box center [192, 257] width 127 height 28
type input "5.00"
click at [726, 261] on select "Select... Cash Card Cheque Bank Transfer Other Member Card Gift Voucher Balance" at bounding box center [570, 258] width 345 height 31
select select "1"
click at [398, 243] on select "Select... Cash Card Cheque Bank Transfer Other Member Card Gift Voucher Balance" at bounding box center [570, 258] width 345 height 31
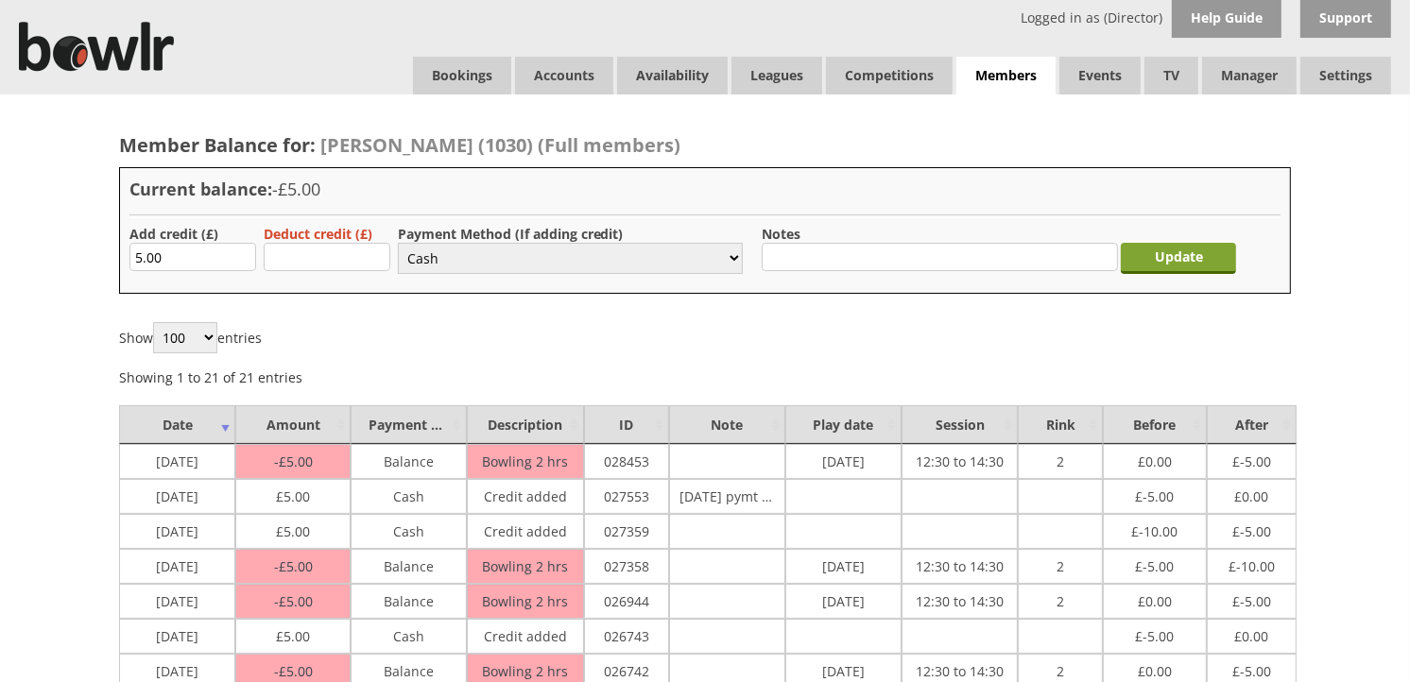
click at [1185, 257] on input "Update" at bounding box center [1178, 258] width 115 height 31
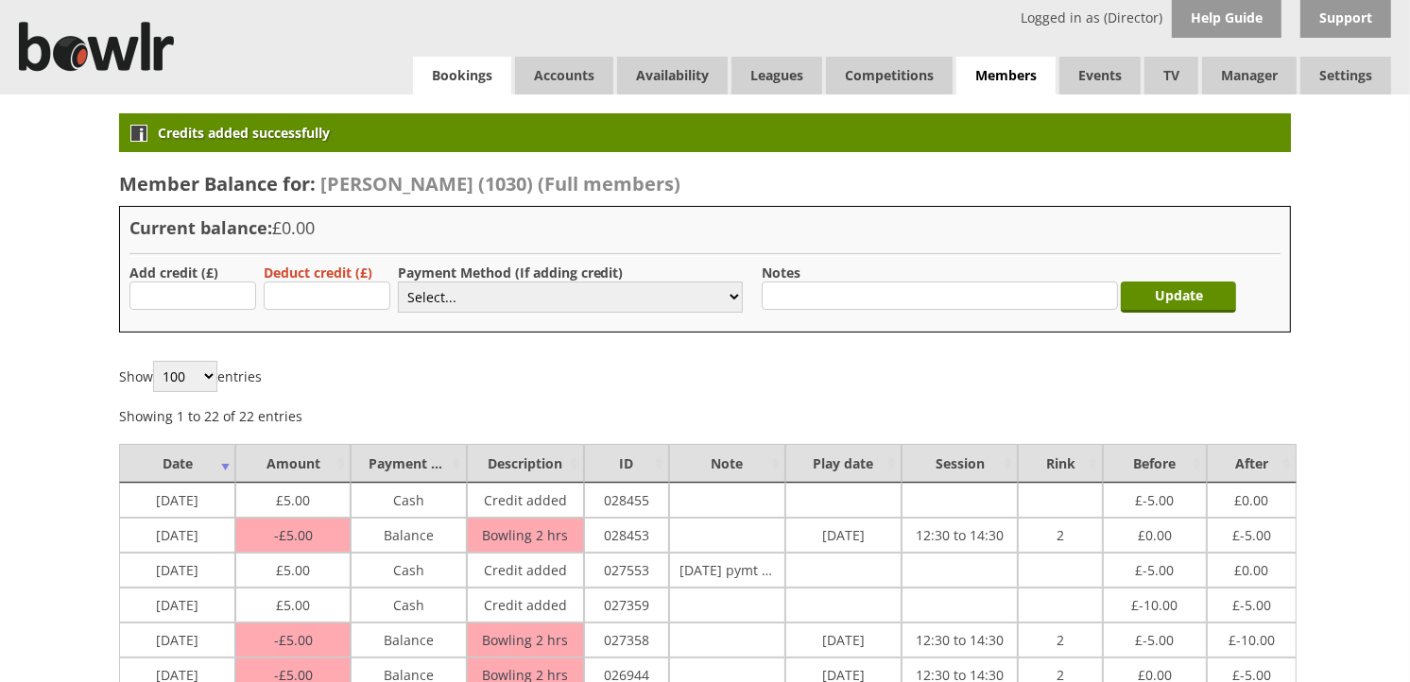
click at [441, 77] on link "Bookings" at bounding box center [462, 76] width 98 height 38
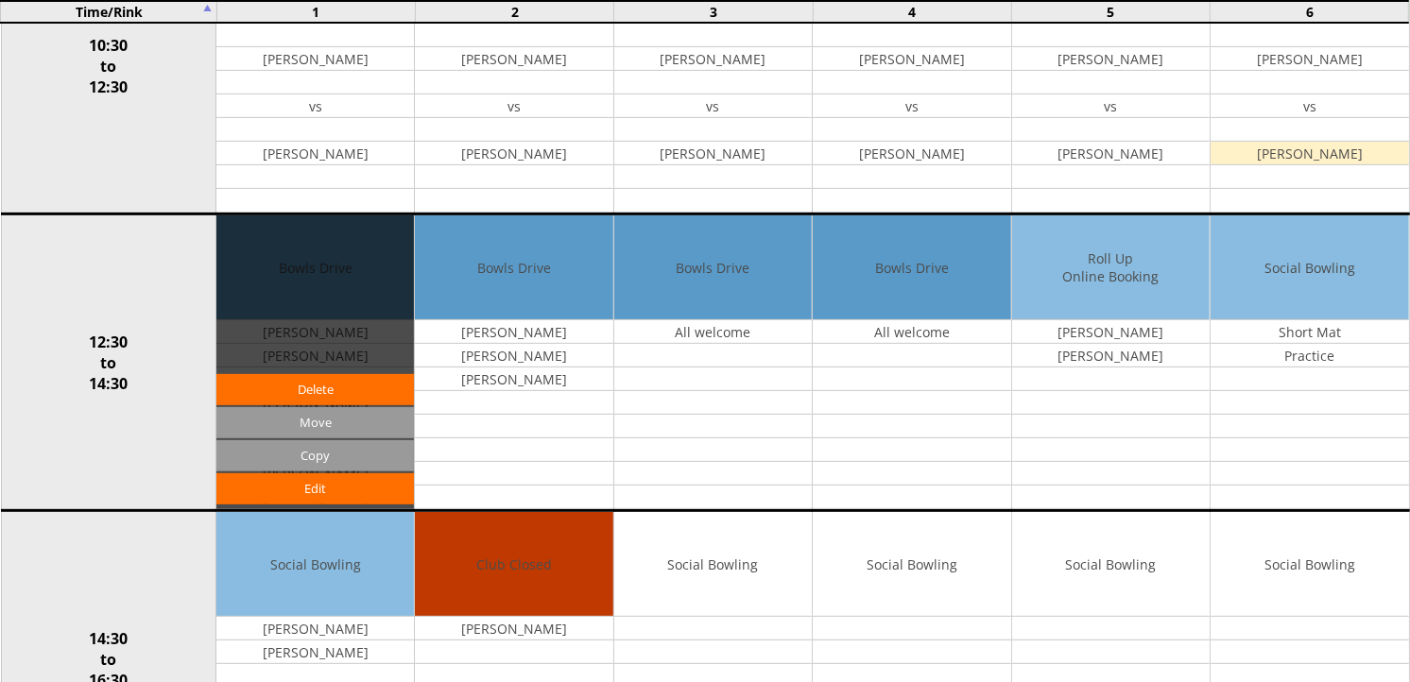
scroll to position [629, 0]
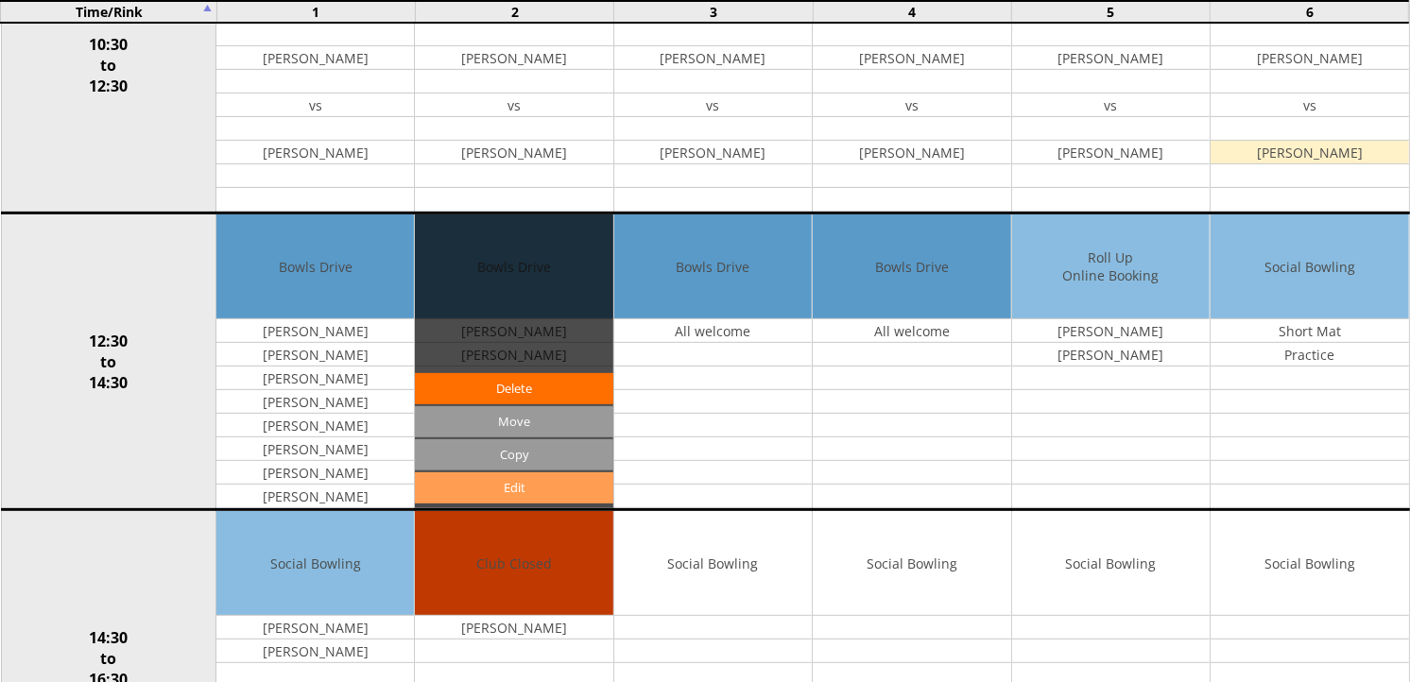
click at [517, 485] on link "Edit" at bounding box center [513, 487] width 197 height 31
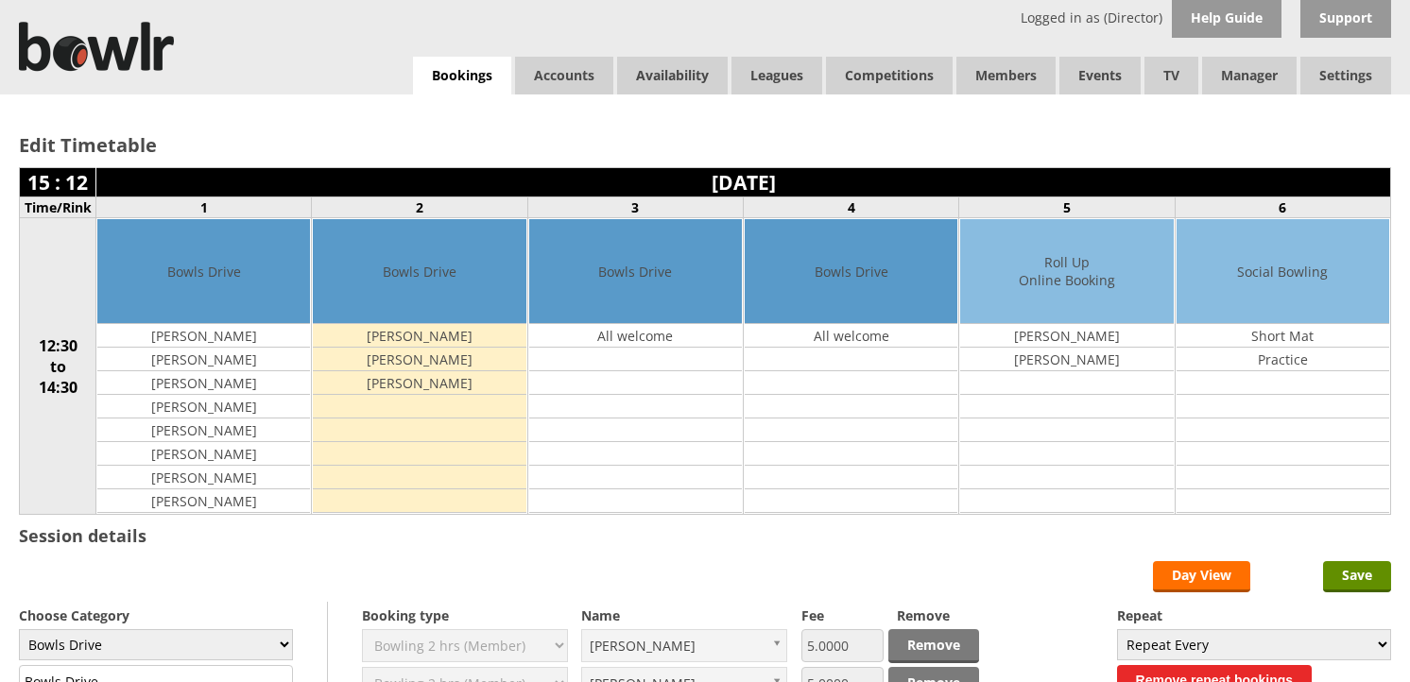
scroll to position [315, 0]
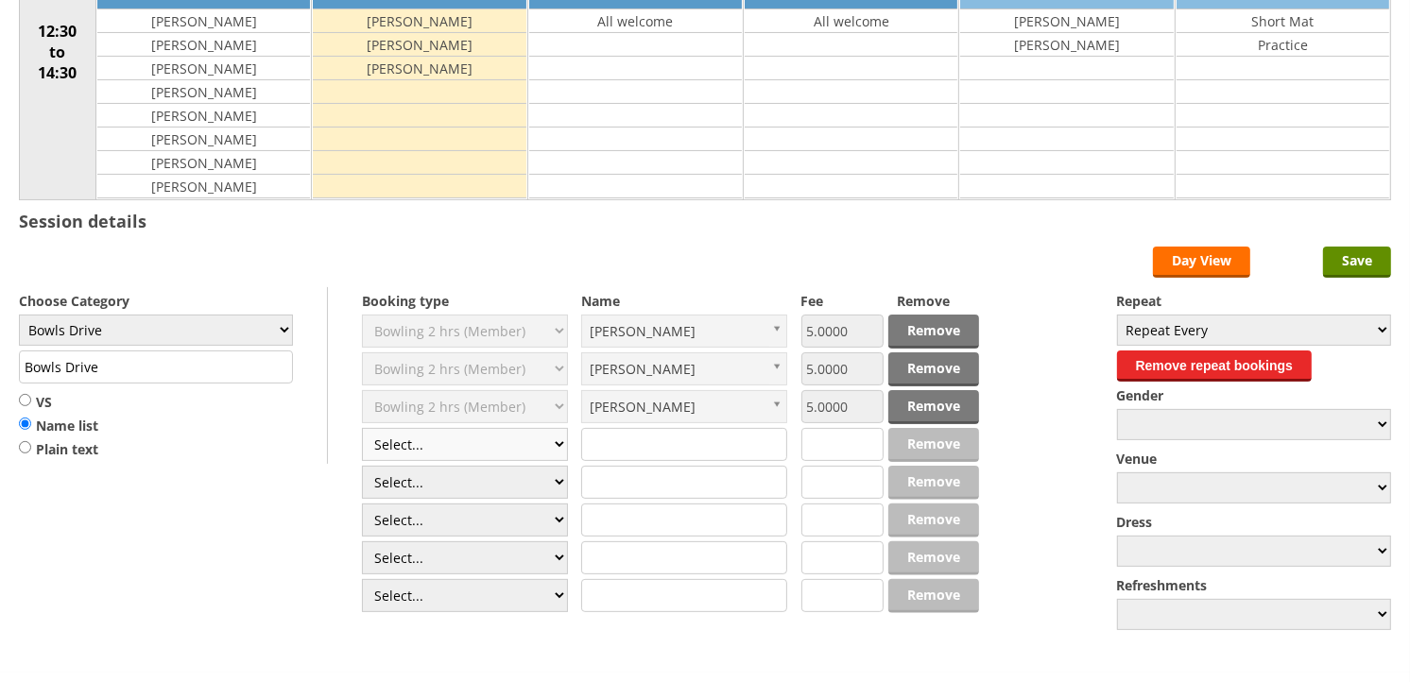
click at [554, 451] on select "Select... Club Competition (Member) Club Competition (Visitor) National (Member…" at bounding box center [465, 444] width 206 height 33
select select "1_50"
click at [362, 429] on select "Select... Club Competition (Member) Club Competition (Visitor) National (Member…" at bounding box center [465, 444] width 206 height 33
type input "5.0000"
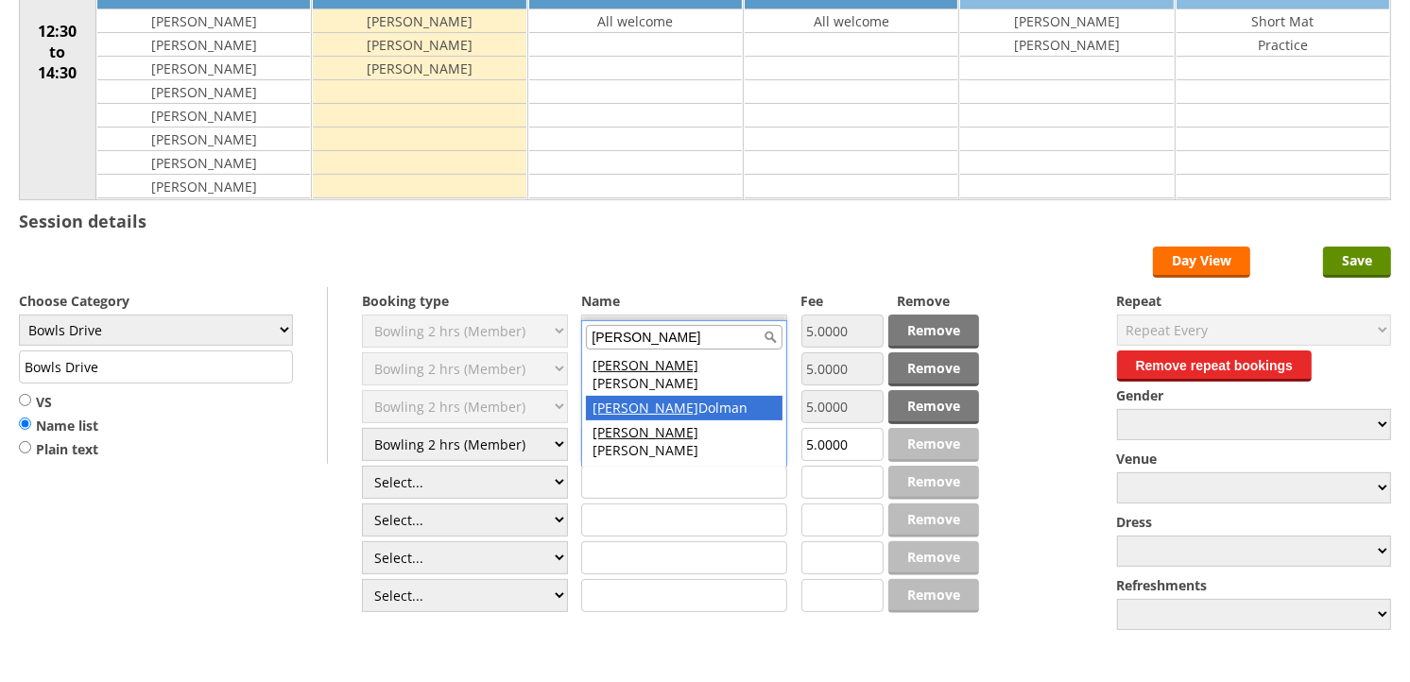
type input "graham"
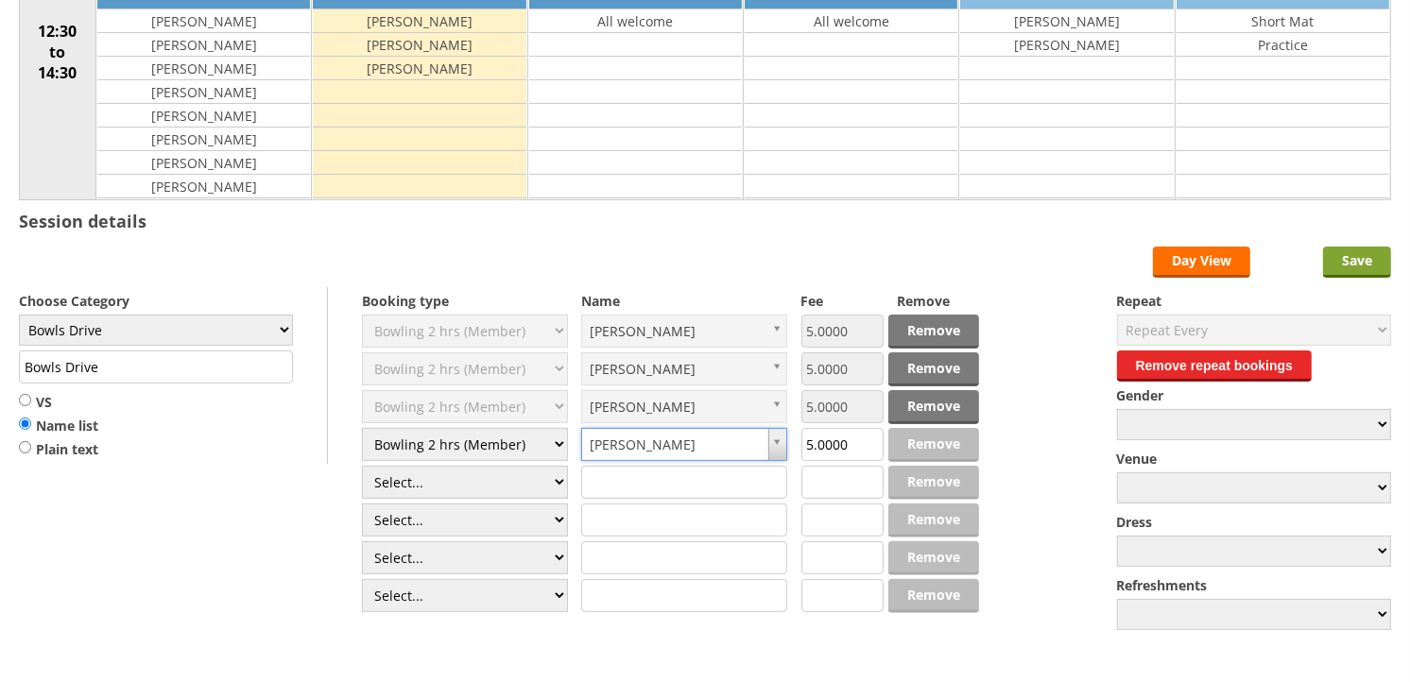
click at [1347, 262] on input "Save" at bounding box center [1357, 262] width 68 height 31
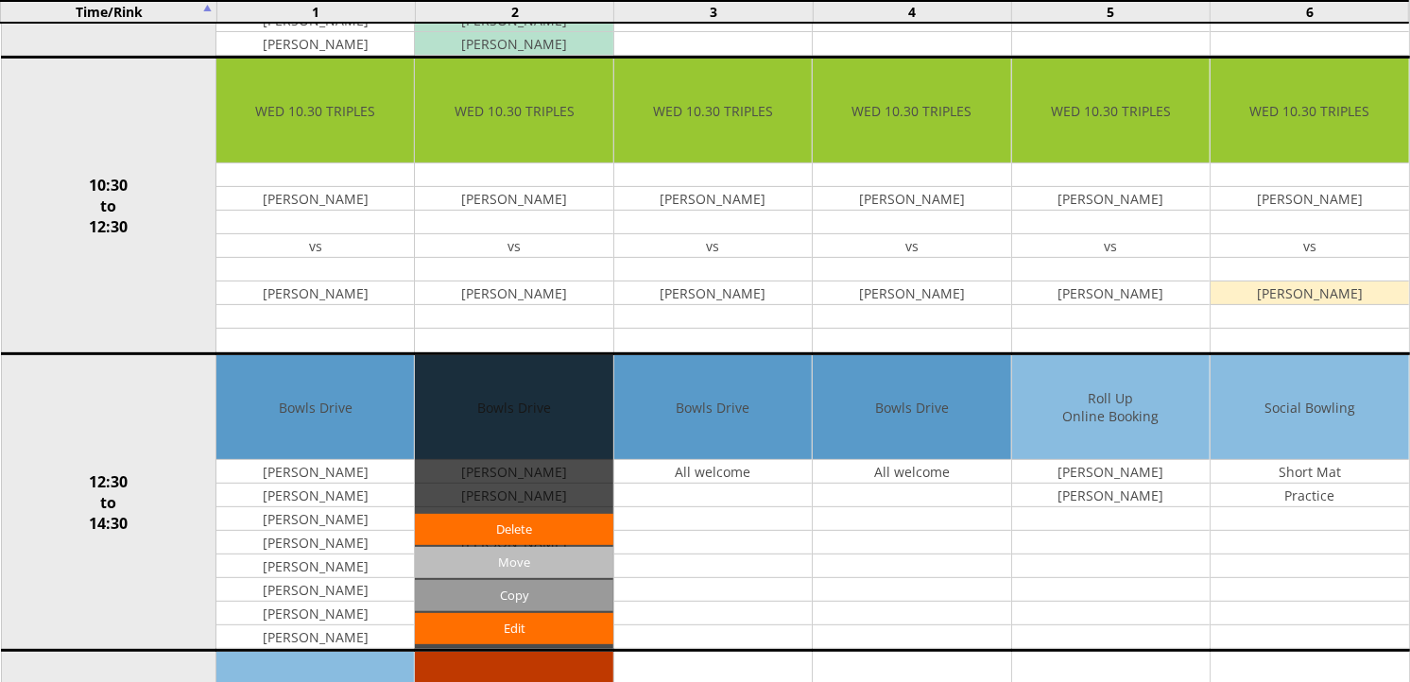
scroll to position [524, 0]
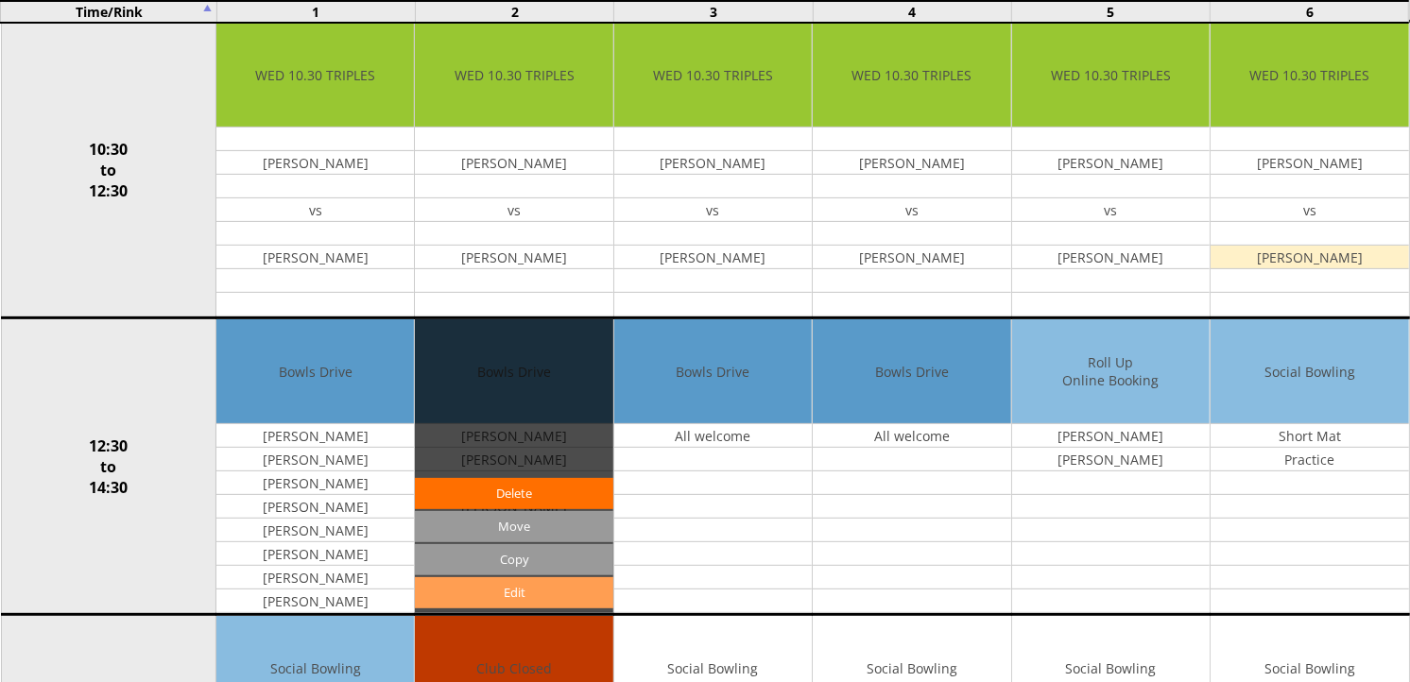
click at [537, 590] on link "Edit" at bounding box center [513, 592] width 197 height 31
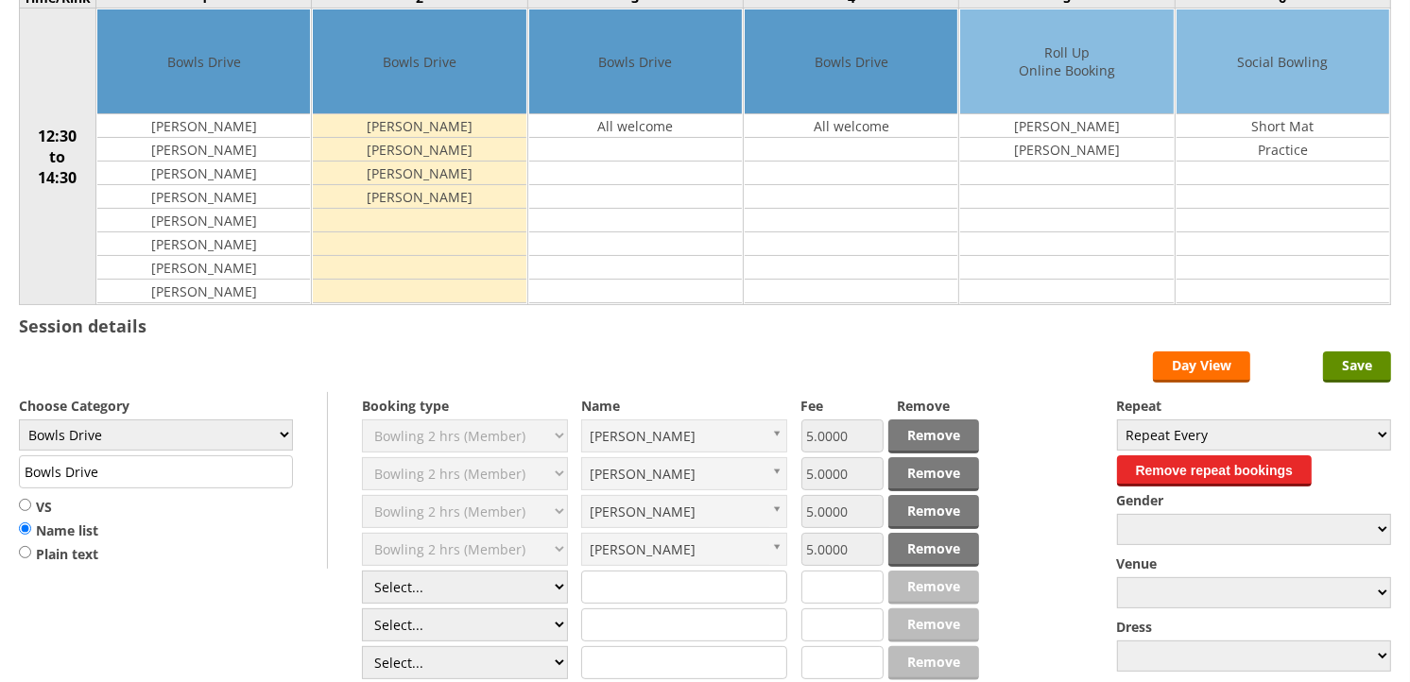
scroll to position [210, 0]
click at [562, 591] on select "Select... Club Competition (Member) Club Competition (Visitor) National (Member…" at bounding box center [465, 587] width 206 height 33
select select "1_50"
click at [362, 572] on select "Select... Club Competition (Member) Club Competition (Visitor) National (Member…" at bounding box center [465, 587] width 206 height 33
type input "5.0000"
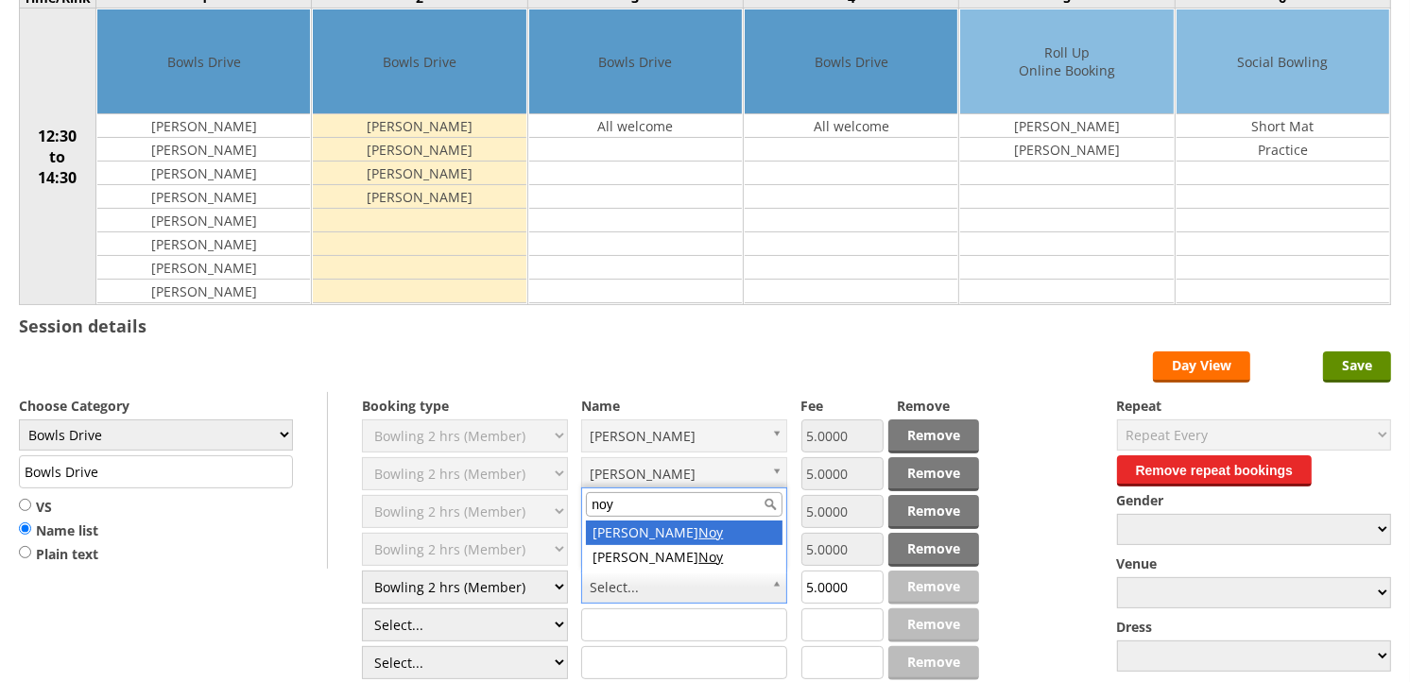
type input "noy"
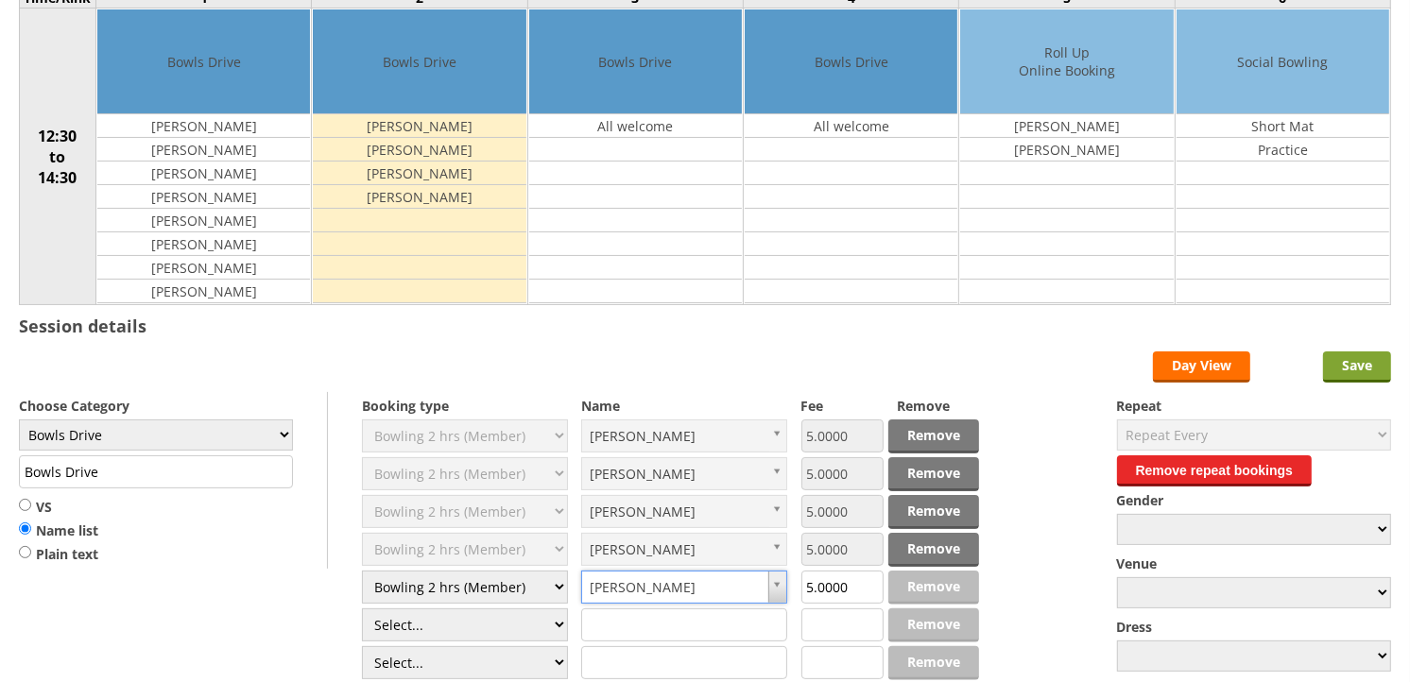
click at [1345, 369] on input "Save" at bounding box center [1357, 366] width 68 height 31
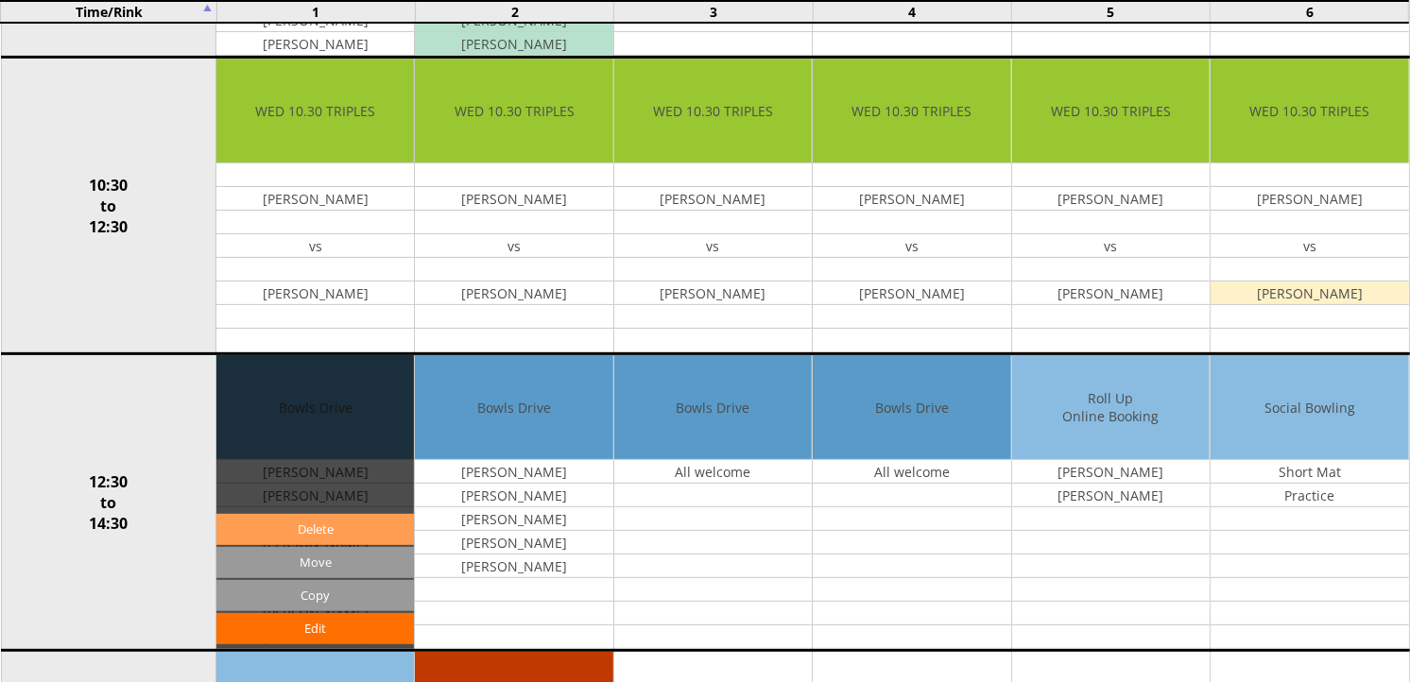
scroll to position [524, 0]
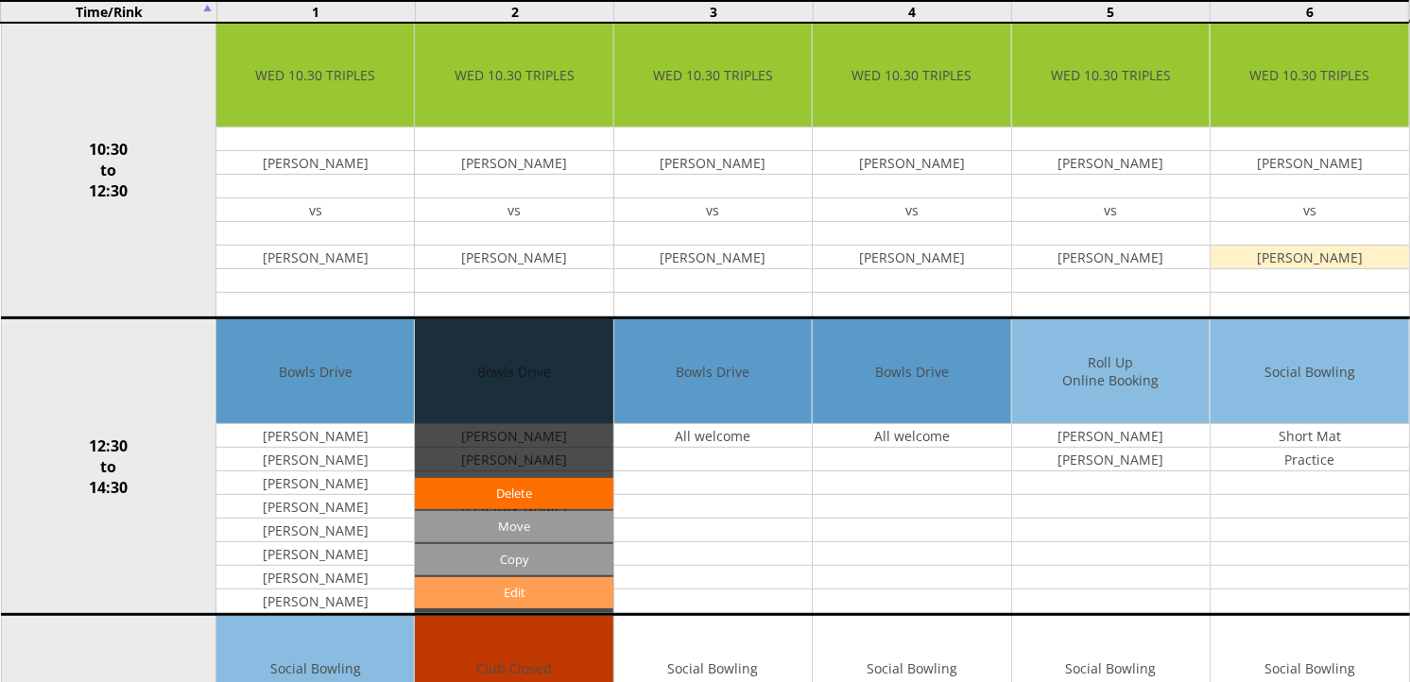
click at [525, 591] on link "Edit" at bounding box center [513, 592] width 197 height 31
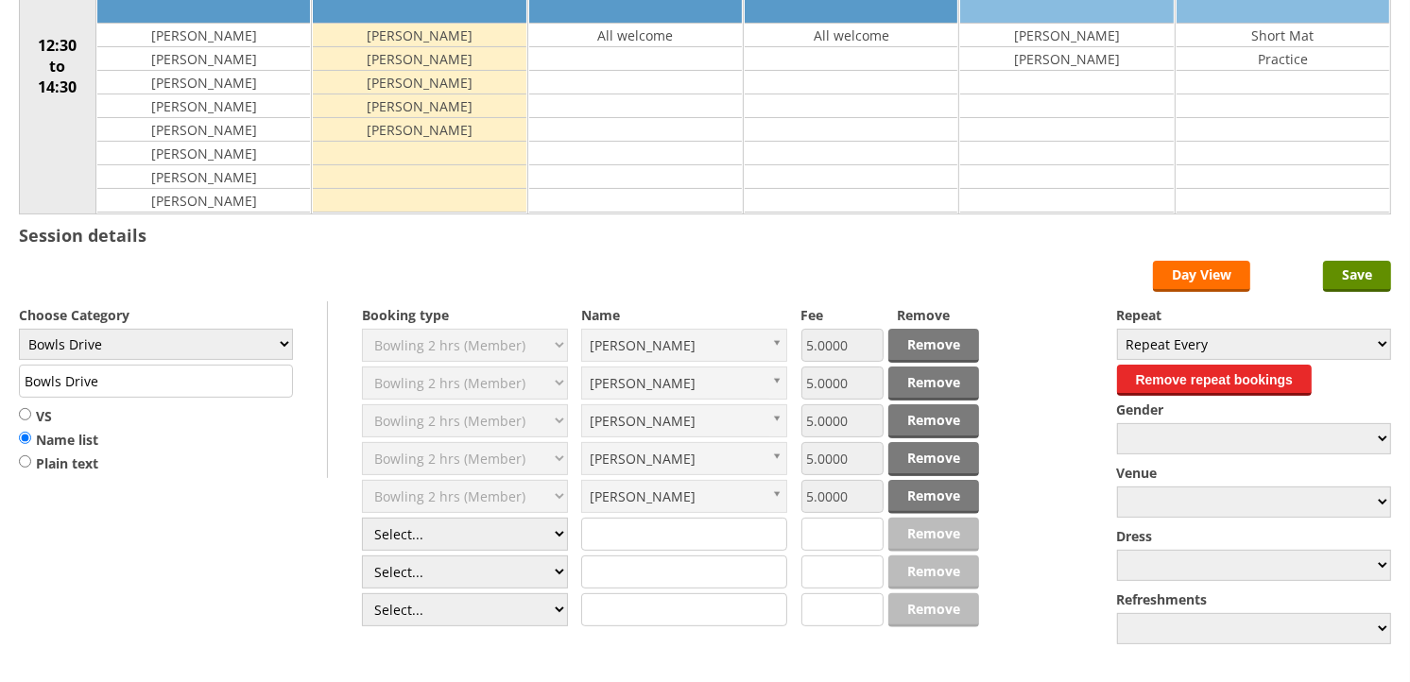
scroll to position [315, 0]
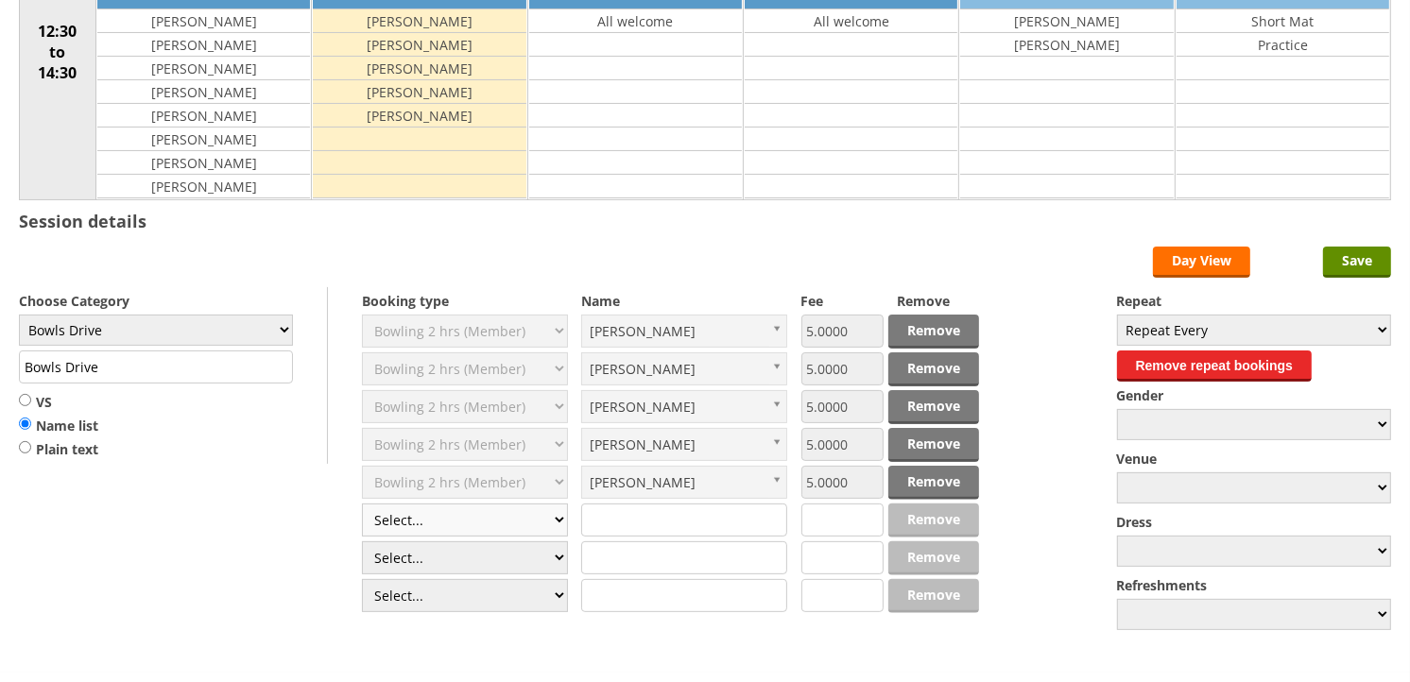
click at [565, 523] on select "Select... Club Competition (Member) Club Competition (Visitor) National (Member…" at bounding box center [465, 520] width 206 height 33
select select "1_50"
click at [362, 505] on select "Select... Club Competition (Member) Club Competition (Visitor) National (Member…" at bounding box center [465, 520] width 206 height 33
type input "5.0000"
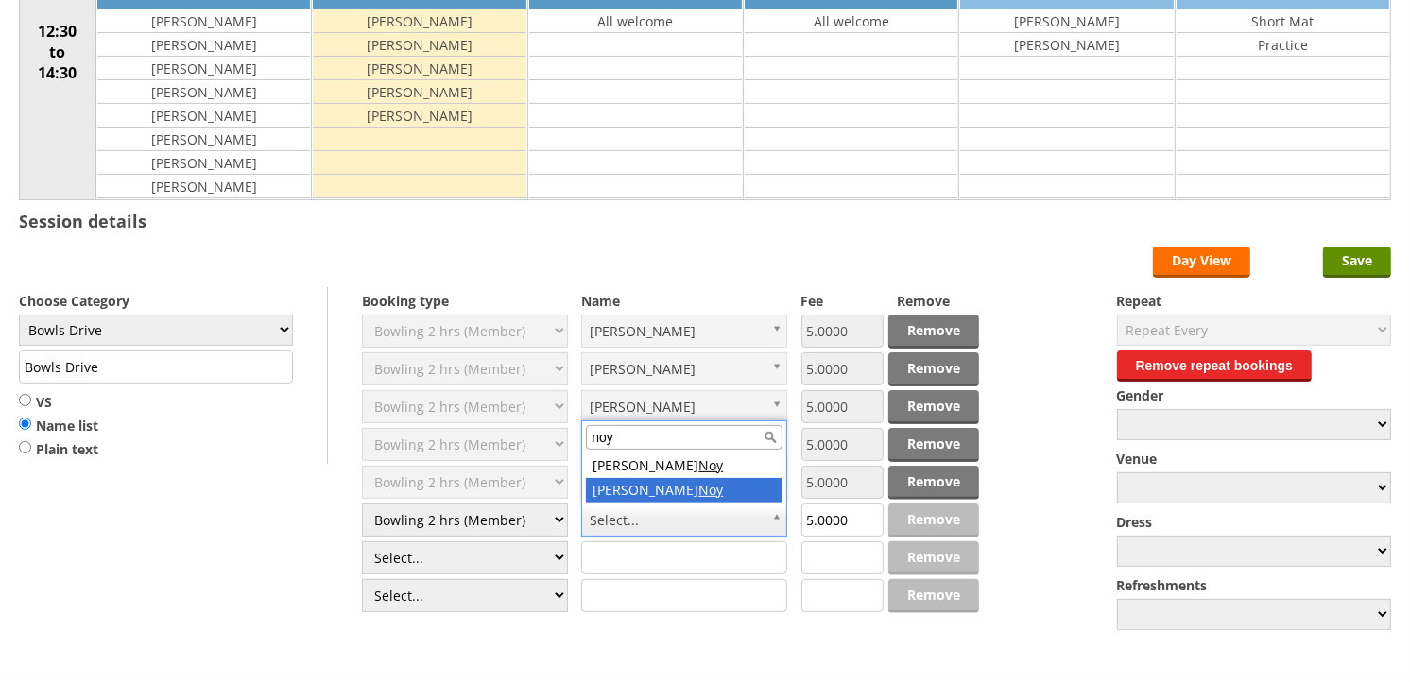
type input "noy"
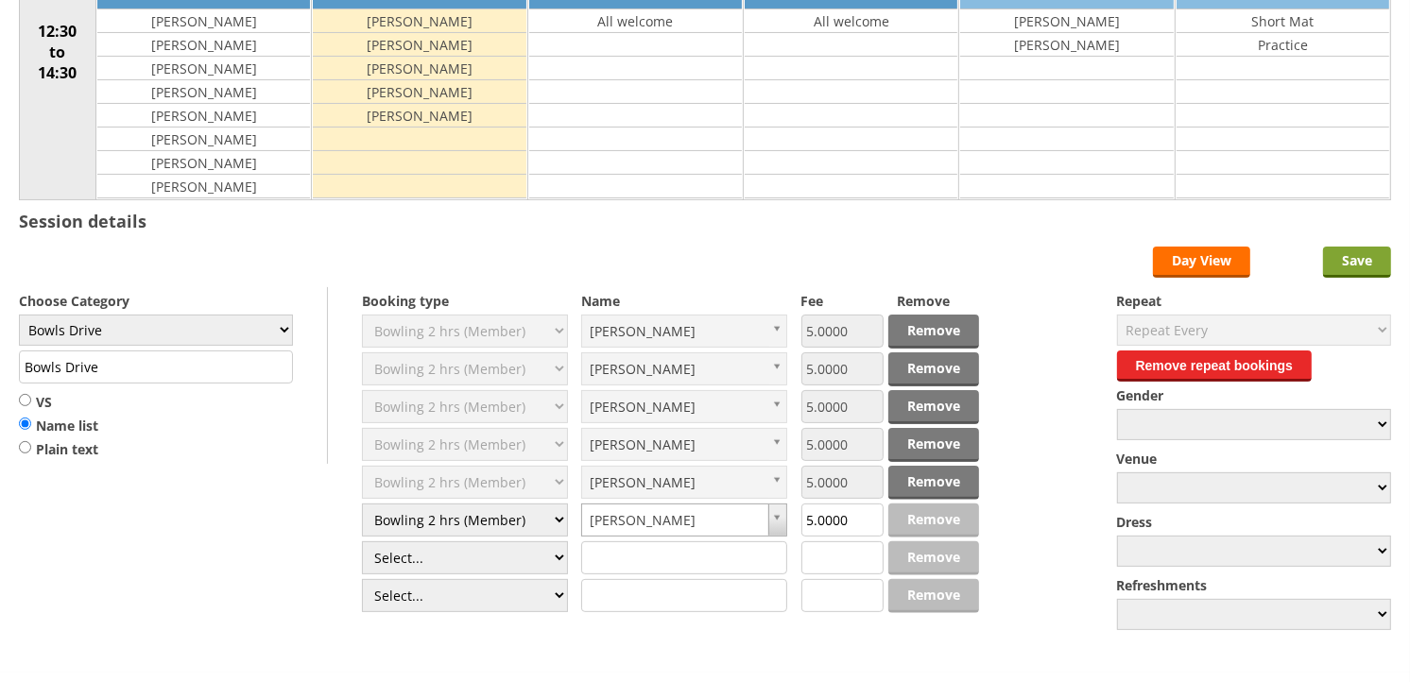
click at [1345, 266] on input "Save" at bounding box center [1357, 262] width 68 height 31
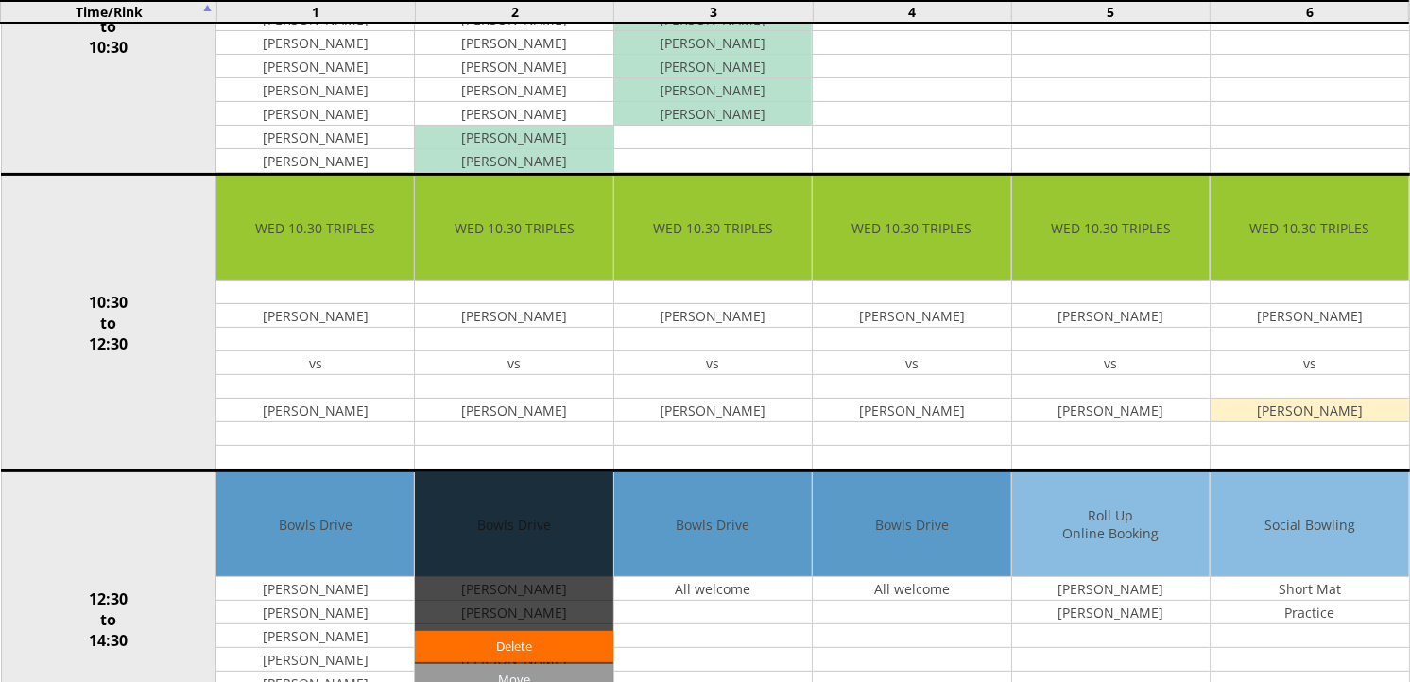
scroll to position [524, 0]
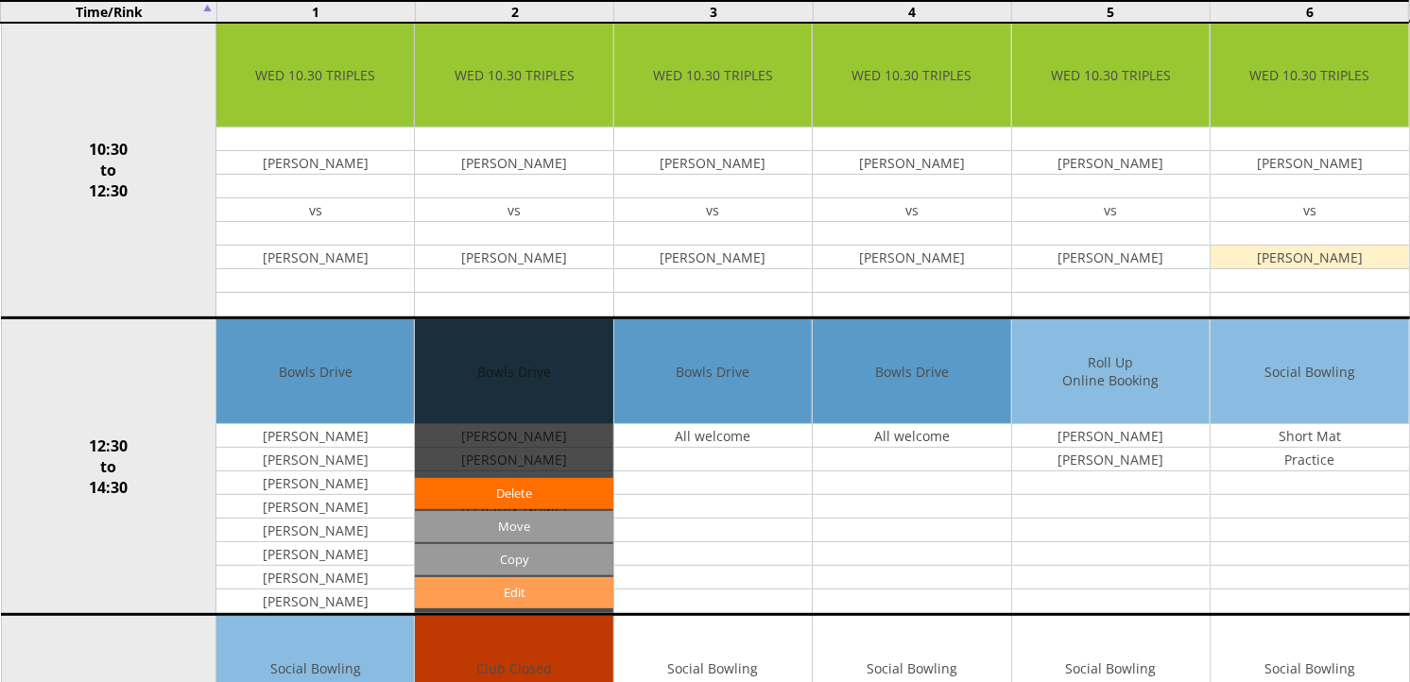
click at [525, 591] on link "Edit" at bounding box center [513, 592] width 197 height 31
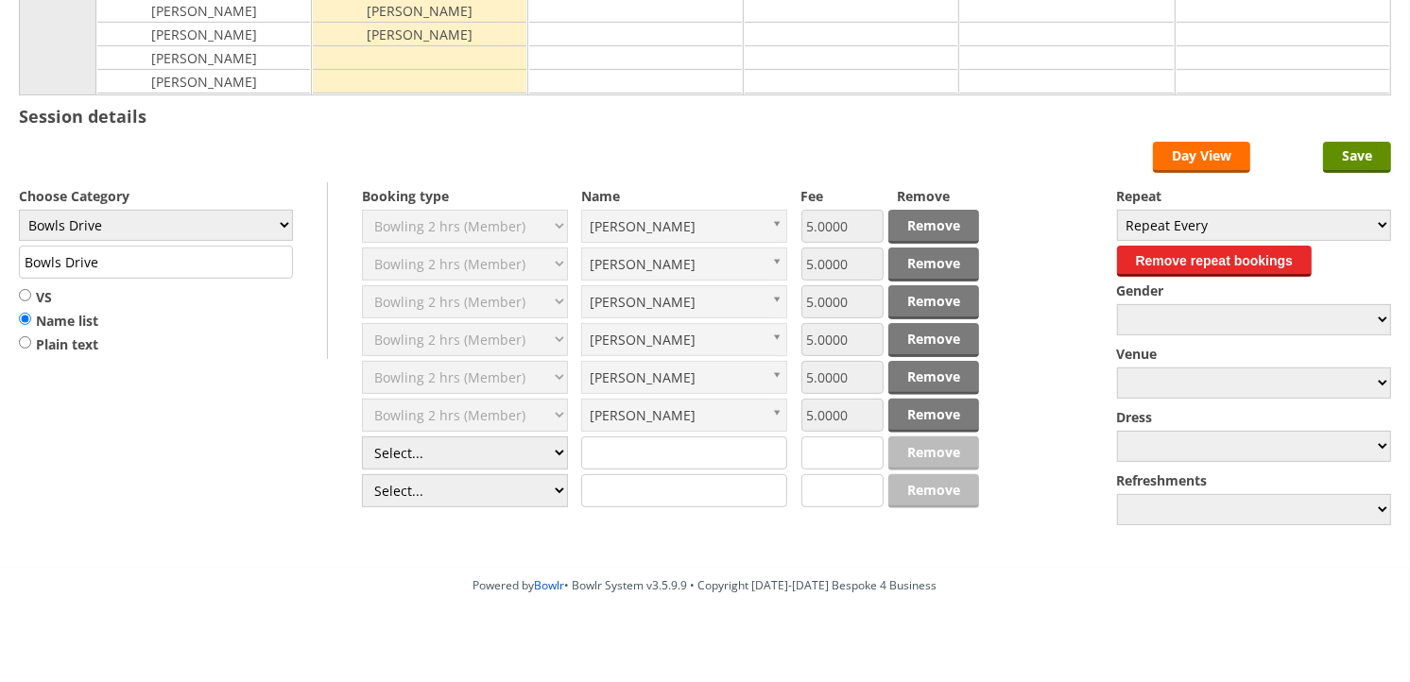
scroll to position [420, 0]
click at [558, 455] on select "Select... Club Competition (Member) Club Competition (Visitor) National (Member…" at bounding box center [465, 453] width 206 height 33
select select "1_50"
click at [362, 437] on select "Select... Club Competition (Member) Club Competition (Visitor) National (Member…" at bounding box center [465, 453] width 206 height 33
type input "5.0000"
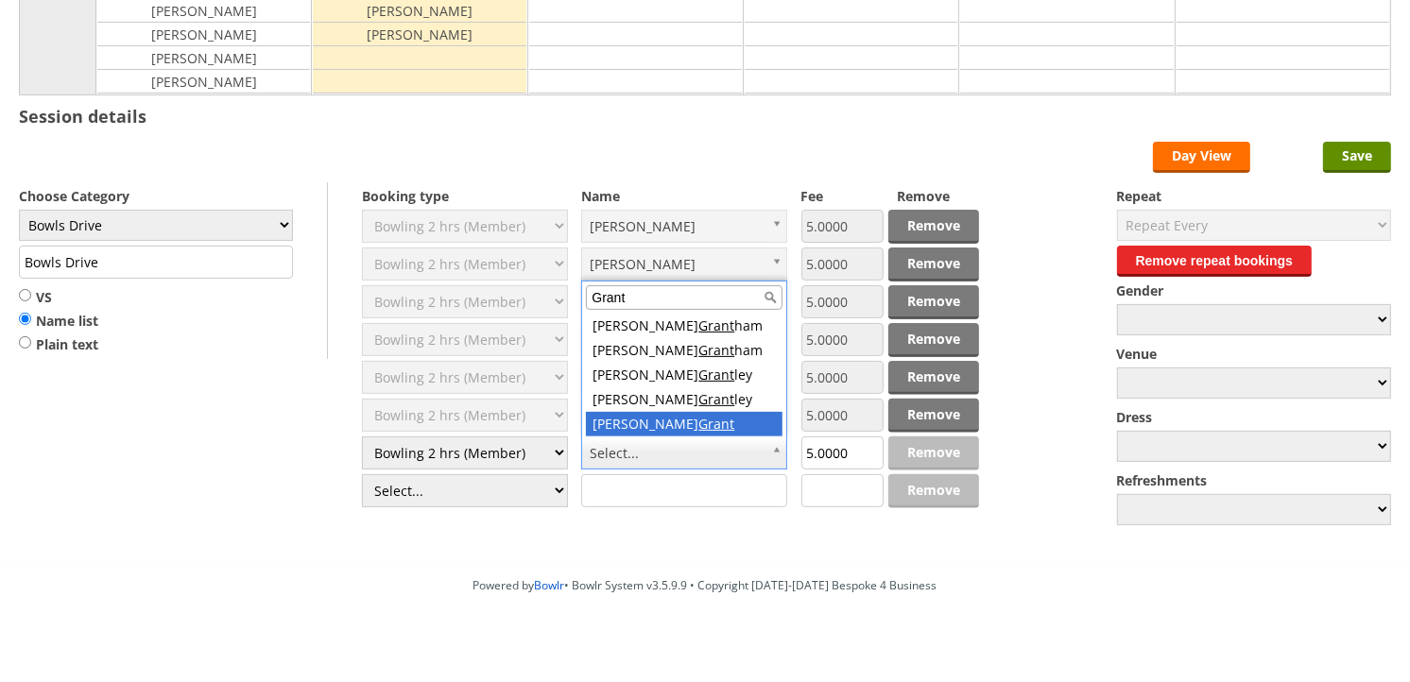
type input "Grant"
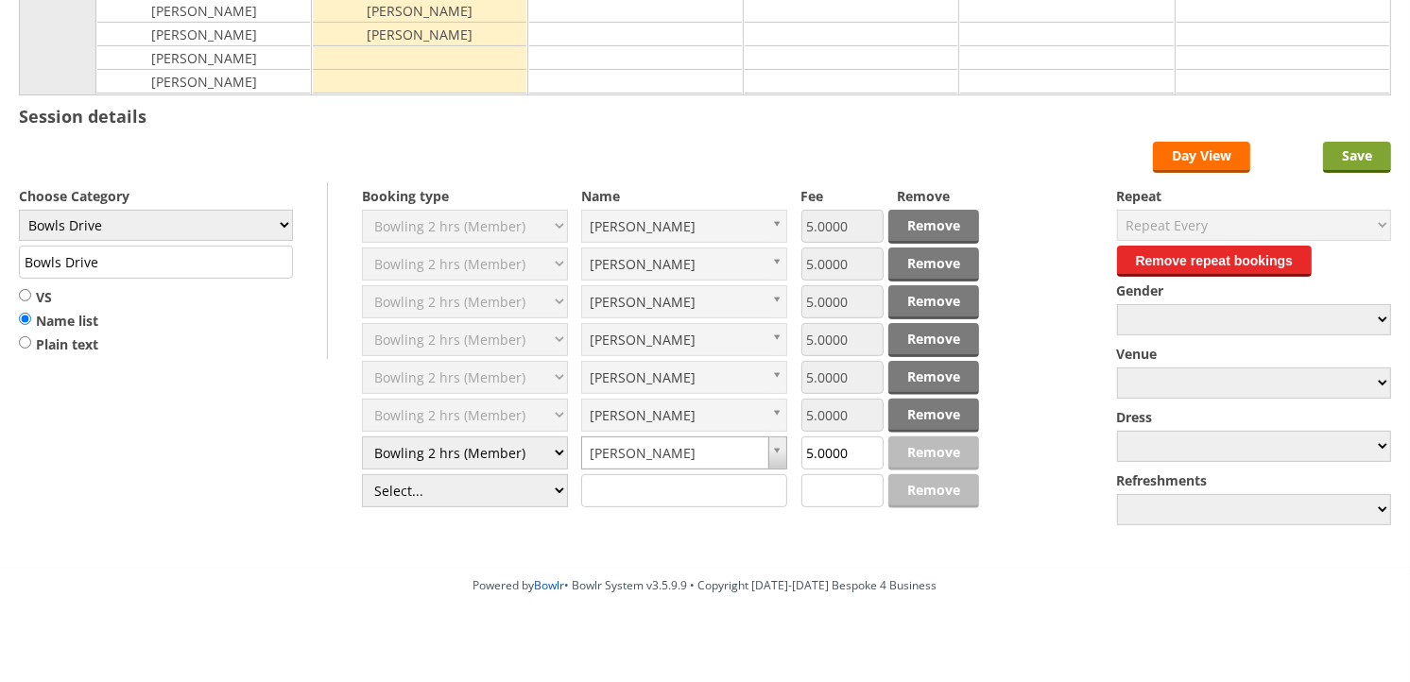
click at [1352, 161] on input "Save" at bounding box center [1357, 157] width 68 height 31
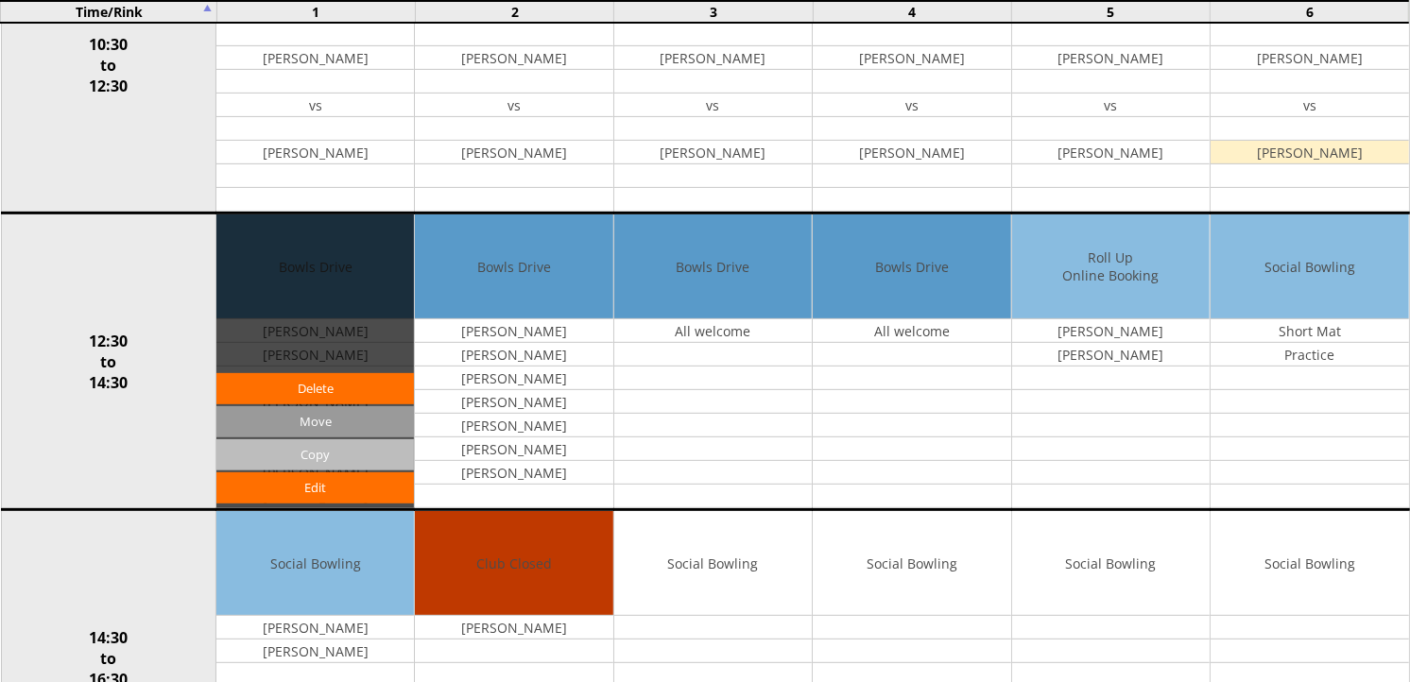
scroll to position [629, 0]
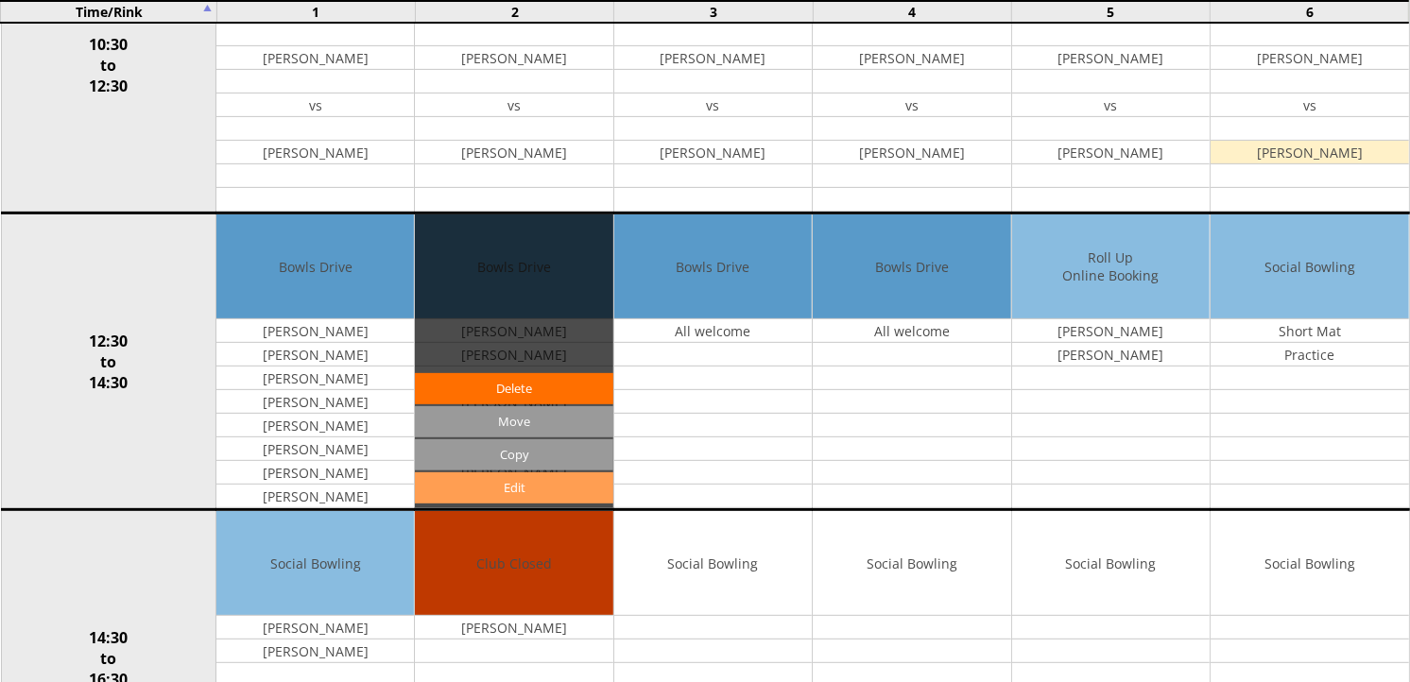
click at [527, 487] on link "Edit" at bounding box center [513, 487] width 197 height 31
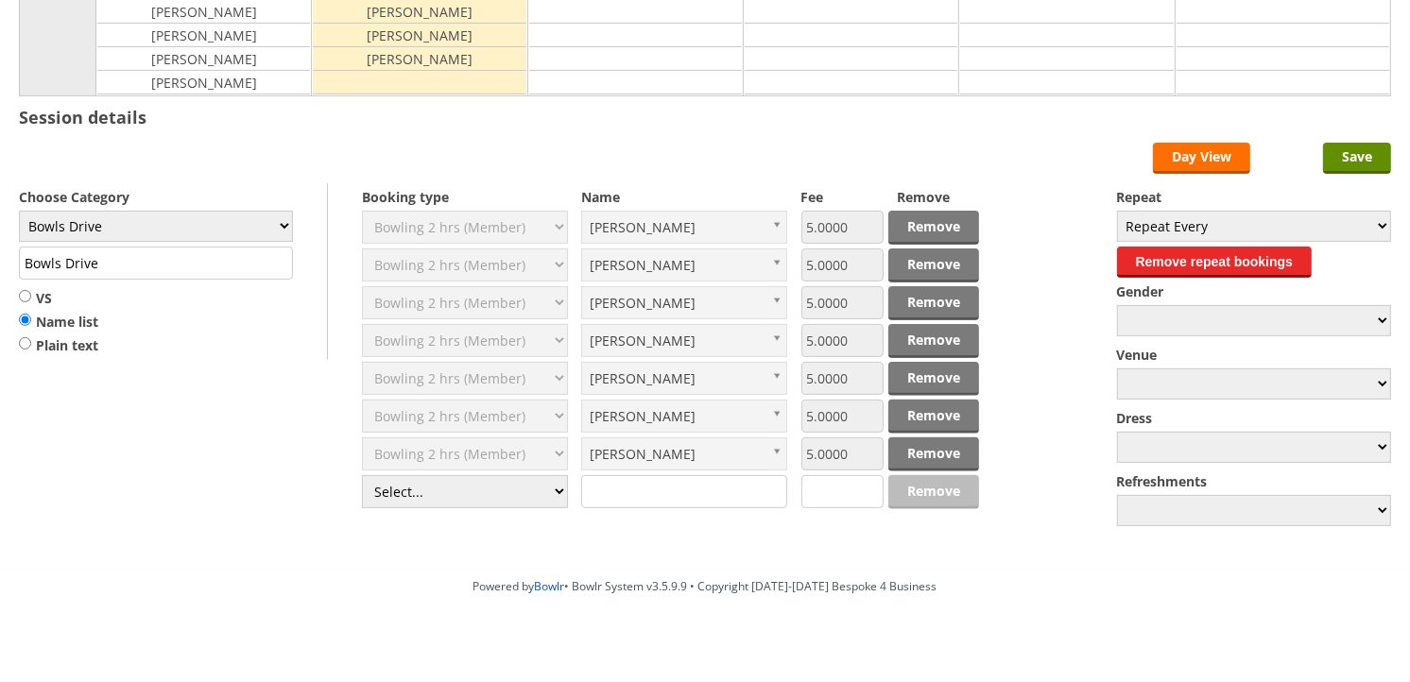
scroll to position [420, 0]
click at [562, 494] on select "Select... Club Competition (Member) Club Competition (Visitor) National (Member…" at bounding box center [465, 490] width 206 height 33
select select "1_50"
click at [362, 475] on select "Select... Club Competition (Member) Club Competition (Visitor) National (Member…" at bounding box center [465, 490] width 206 height 33
type input "5.0000"
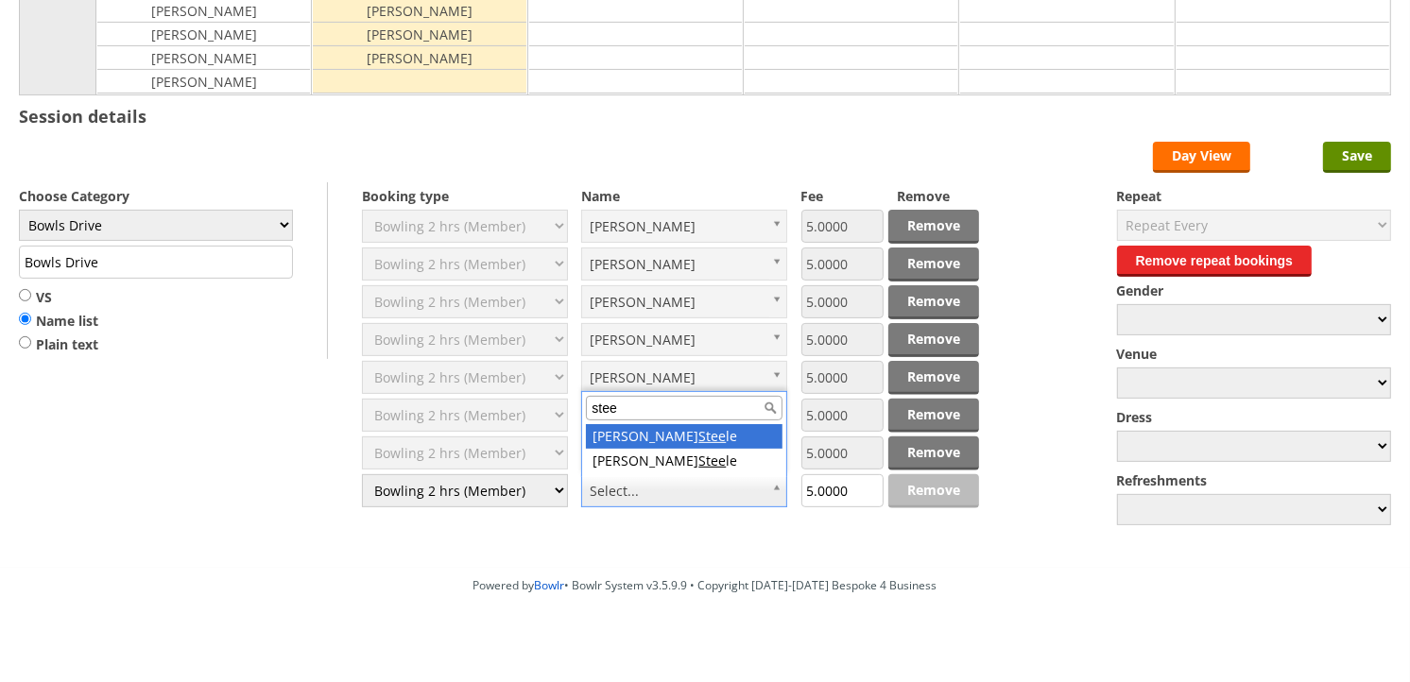
type input "stee"
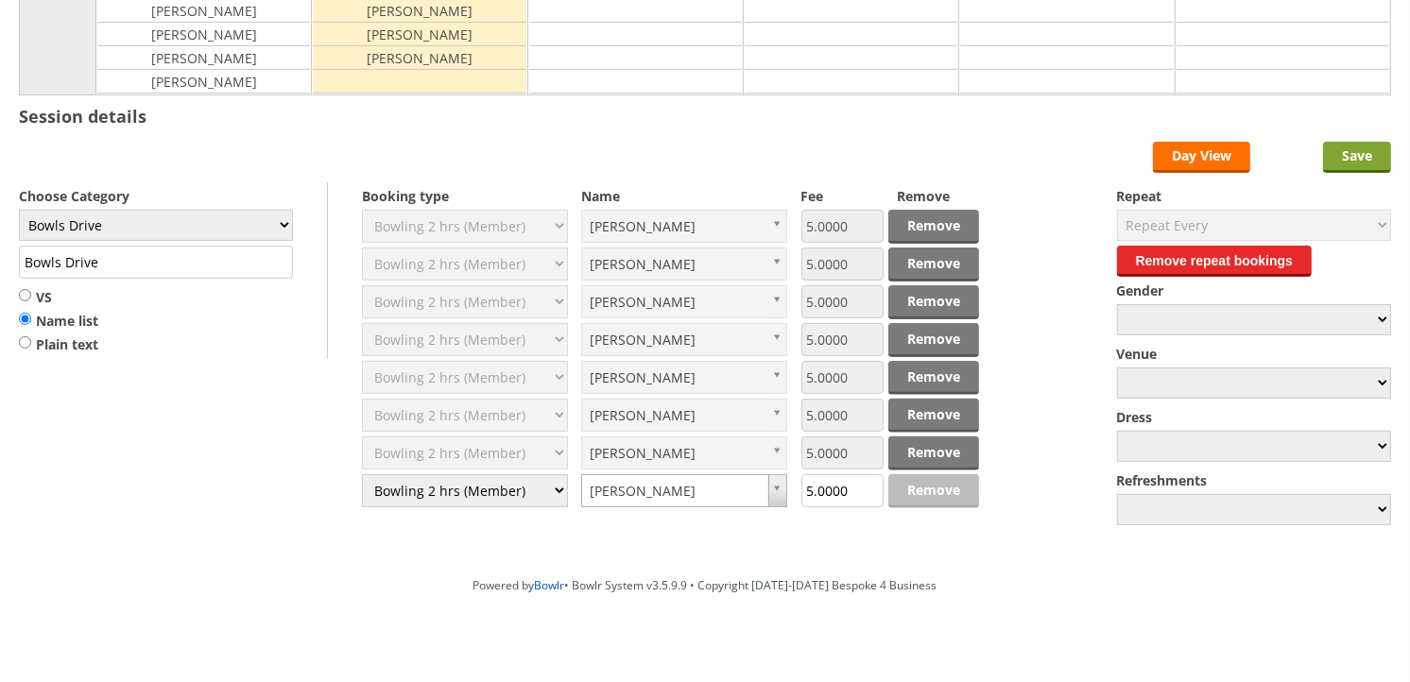
click at [1353, 158] on input "Save" at bounding box center [1357, 157] width 68 height 31
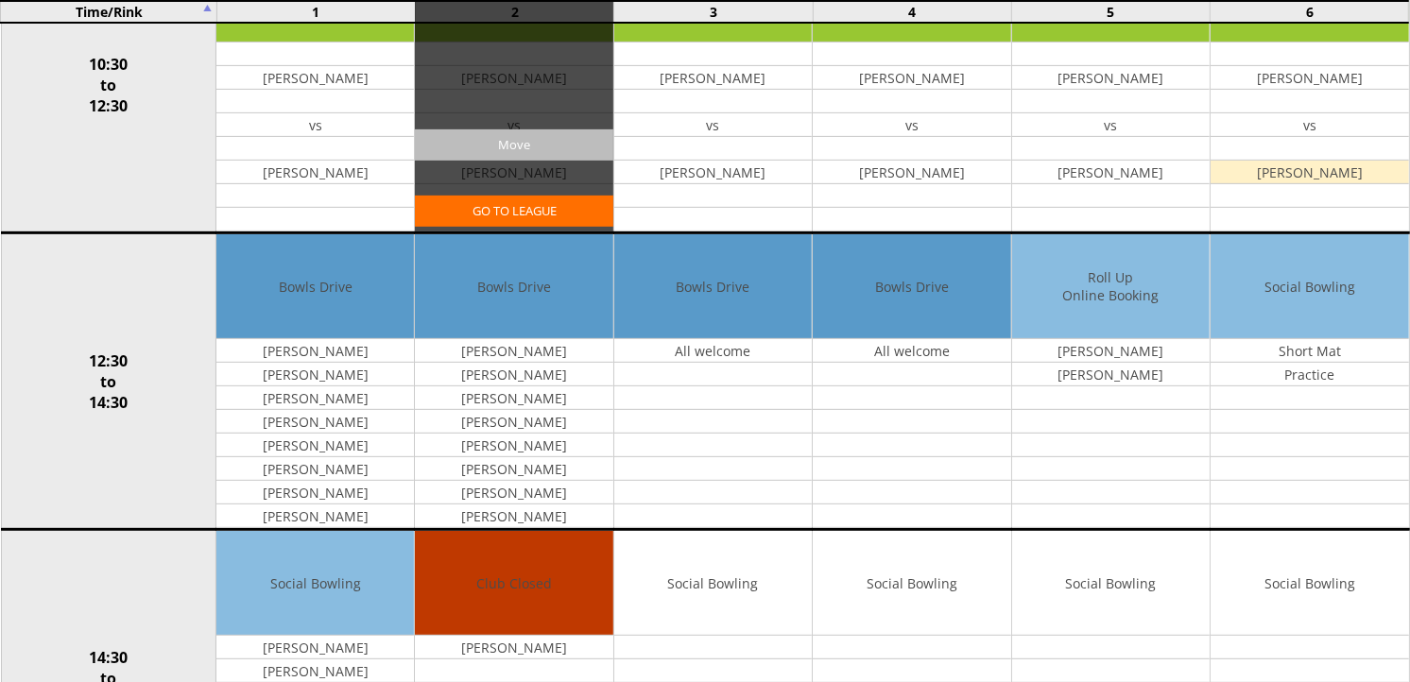
scroll to position [629, 0]
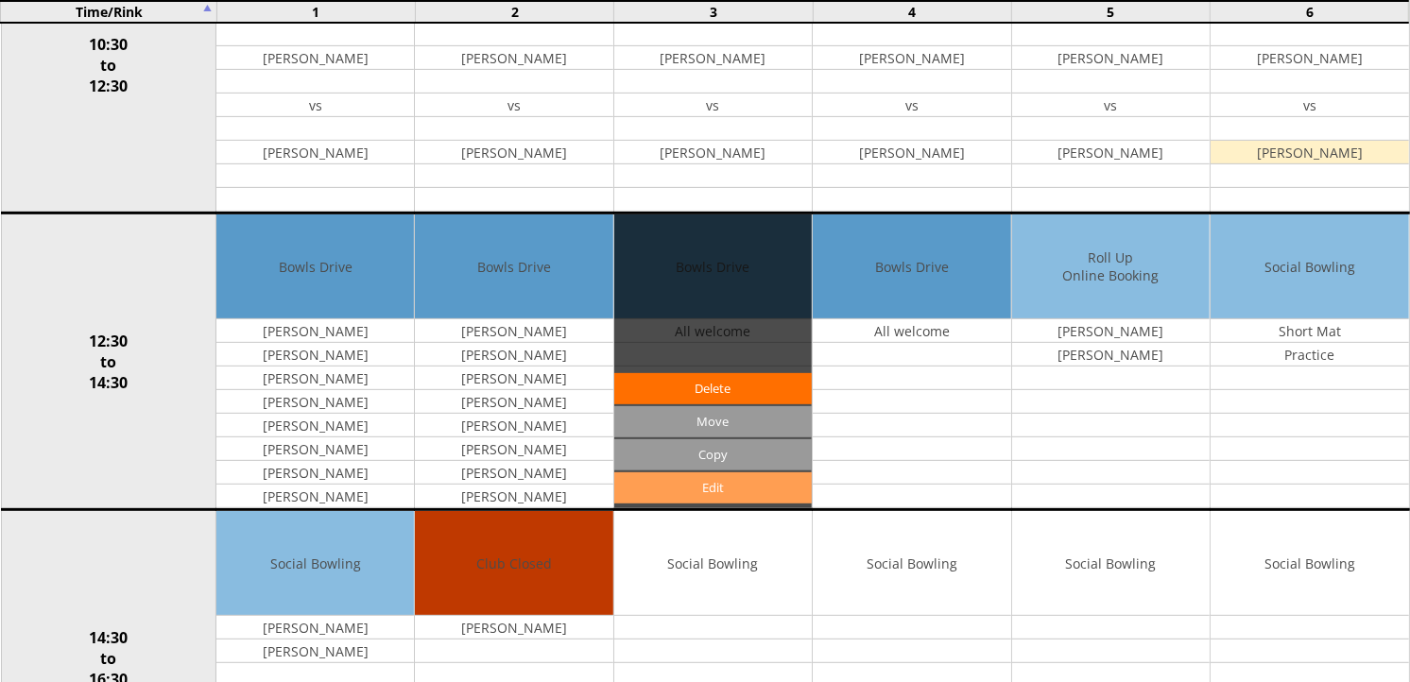
click at [706, 488] on link "Edit" at bounding box center [712, 487] width 197 height 31
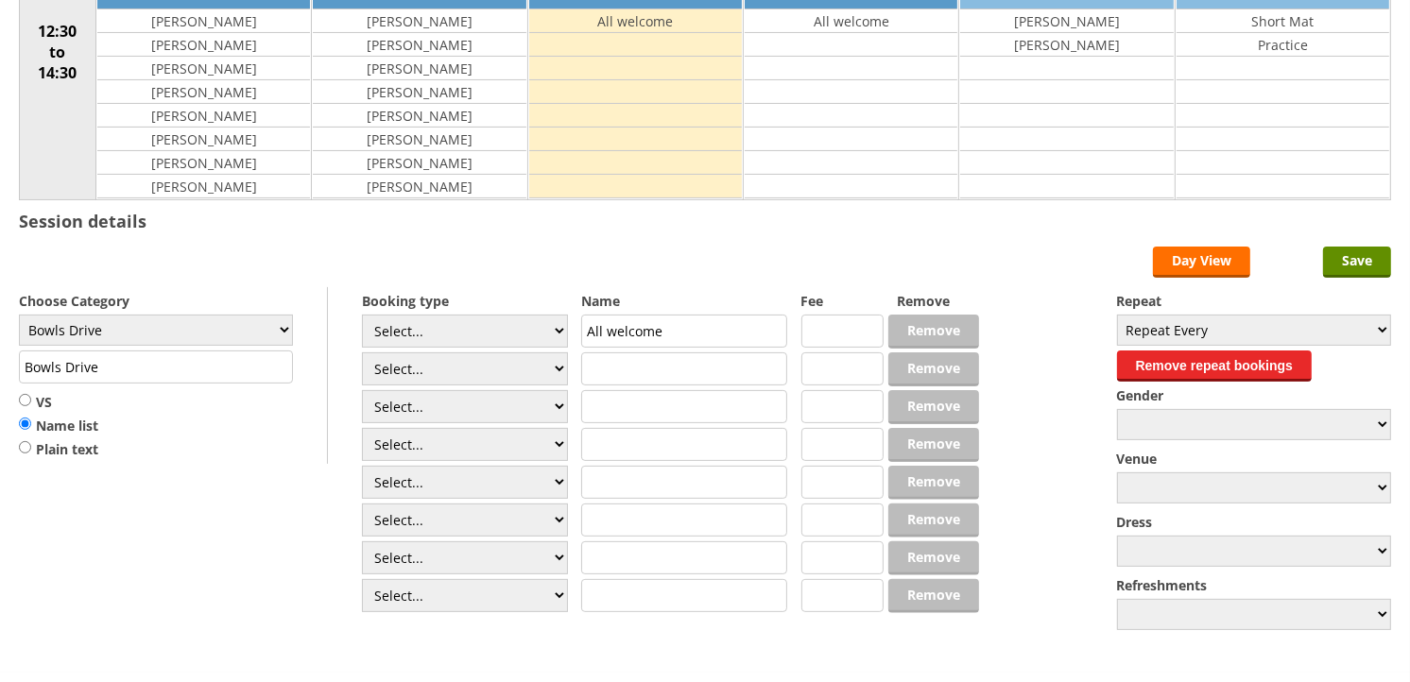
scroll to position [315, 0]
click at [558, 337] on select "Select... Club Competition (Member) Club Competition (Visitor) National (Member…" at bounding box center [465, 331] width 206 height 33
select select "1_50"
click at [362, 316] on select "Select... Club Competition (Member) Club Competition (Visitor) National (Member…" at bounding box center [465, 331] width 206 height 33
type input "5.0000"
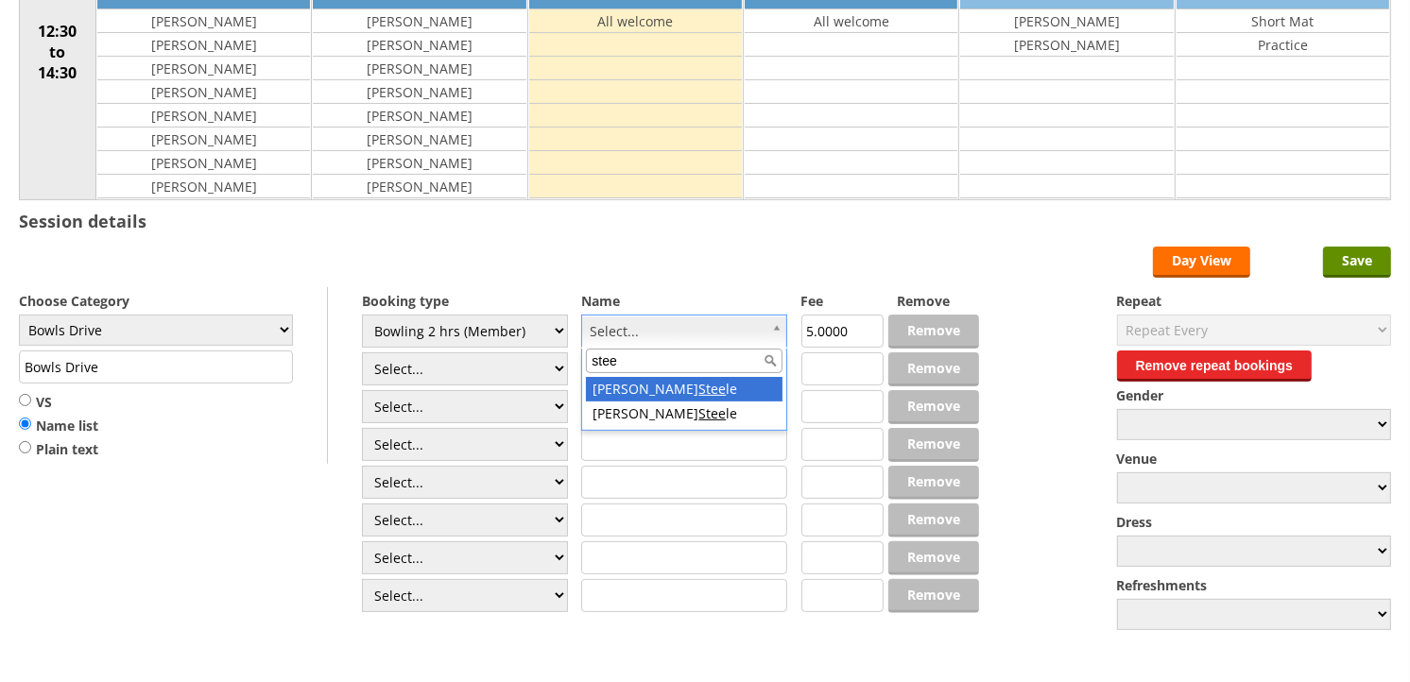
type input "stee"
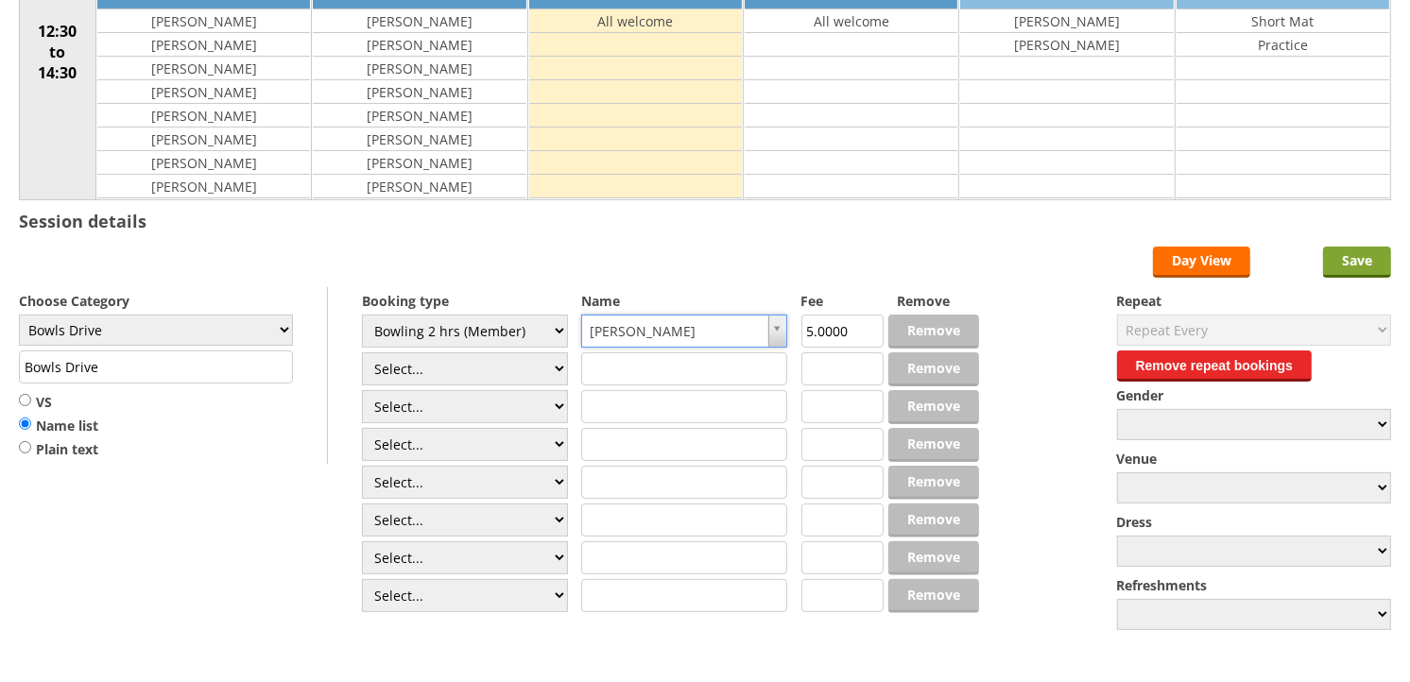
click at [1345, 258] on input "Save" at bounding box center [1357, 262] width 68 height 31
